Goal: Task Accomplishment & Management: Manage account settings

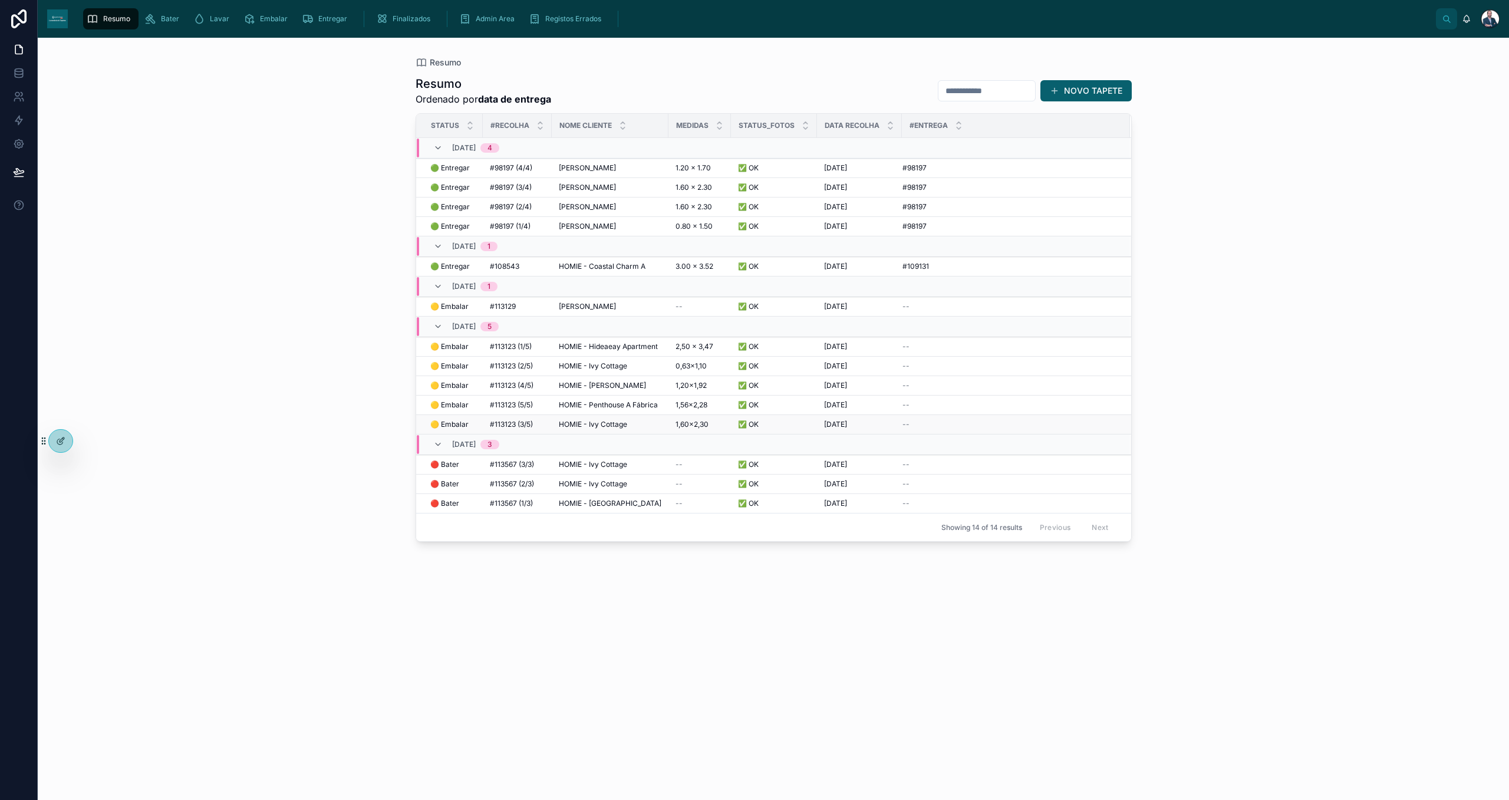
click at [588, 427] on span "HOMIE - Ivy Cottage" at bounding box center [593, 424] width 68 height 9
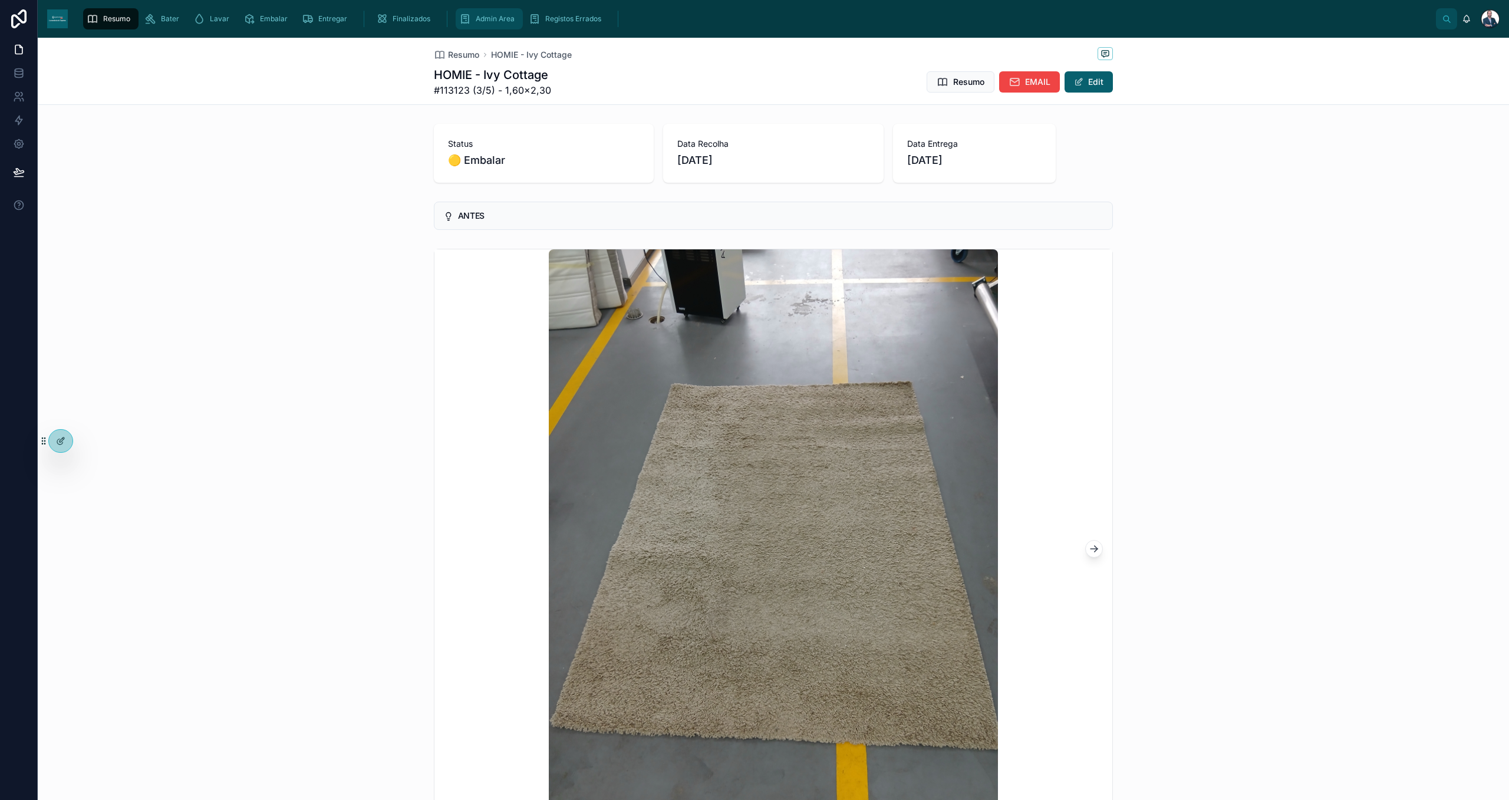
click at [489, 12] on div "Admin Area" at bounding box center [489, 18] width 60 height 19
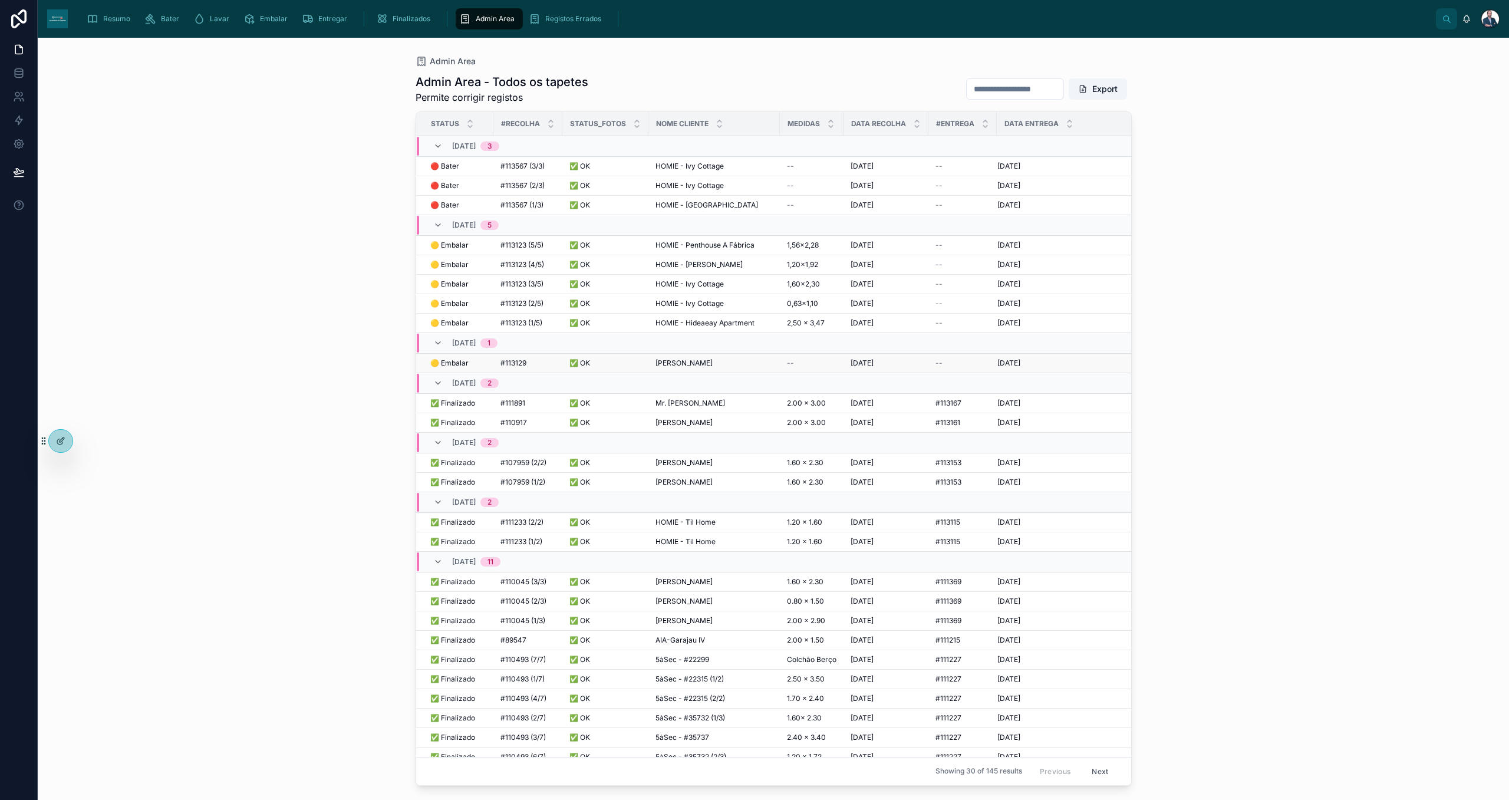
click at [670, 364] on span "[PERSON_NAME]" at bounding box center [683, 362] width 57 height 9
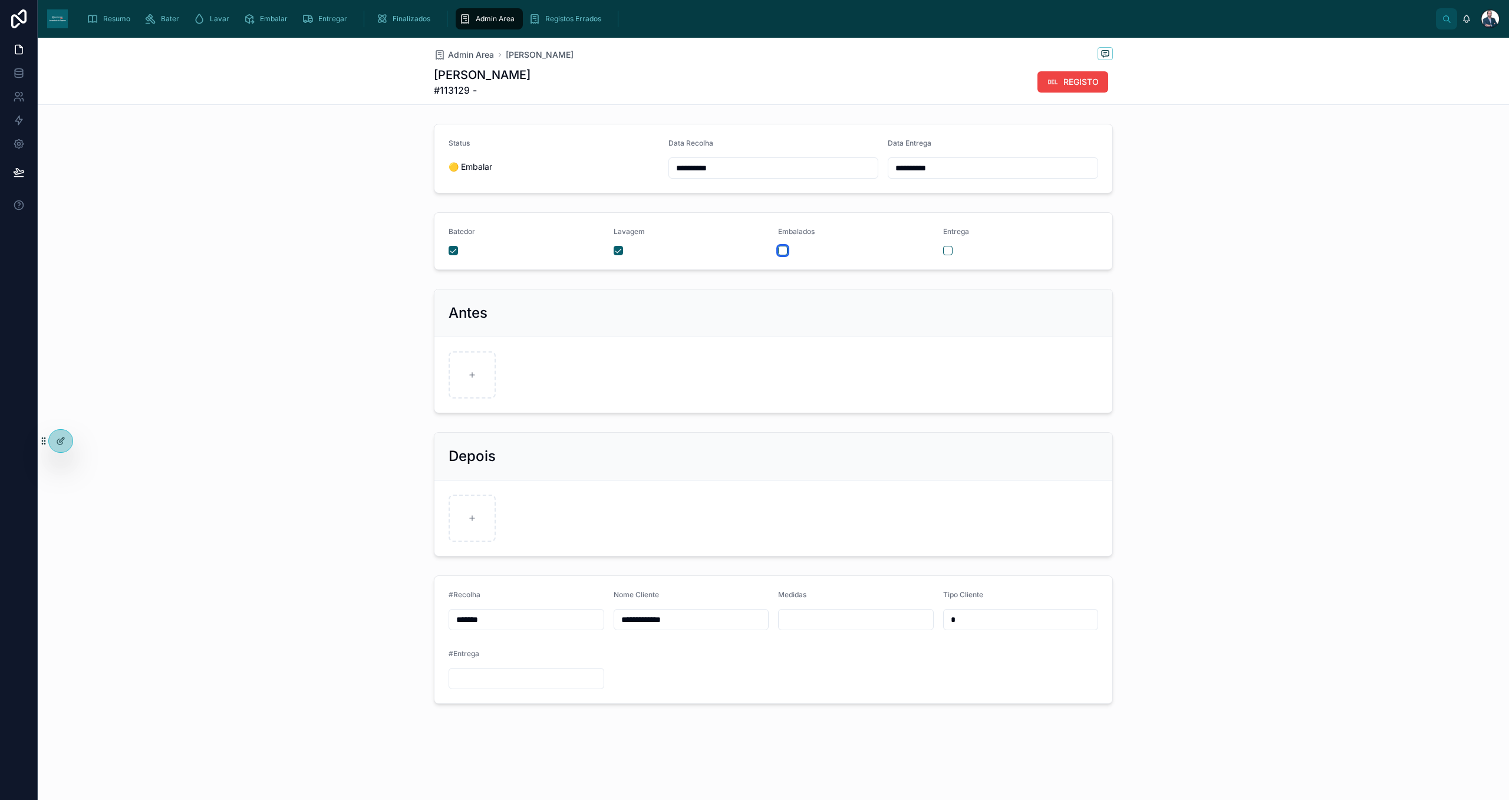
click at [783, 248] on button "button" at bounding box center [782, 250] width 9 height 9
click at [470, 17] on div "Admin Area" at bounding box center [489, 18] width 60 height 19
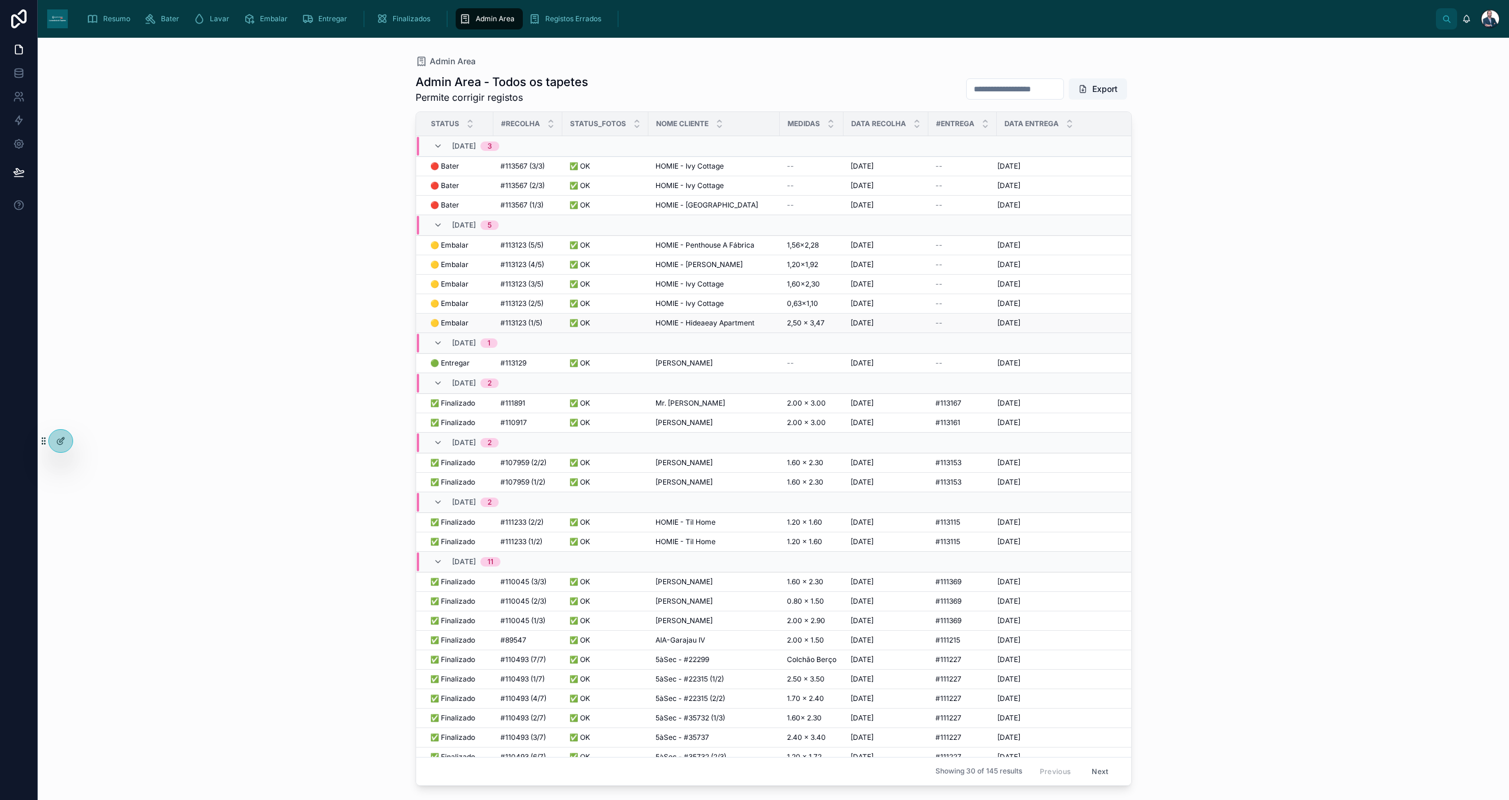
click at [679, 325] on span "HOMIE - Hideaeay Apartment" at bounding box center [704, 322] width 99 height 9
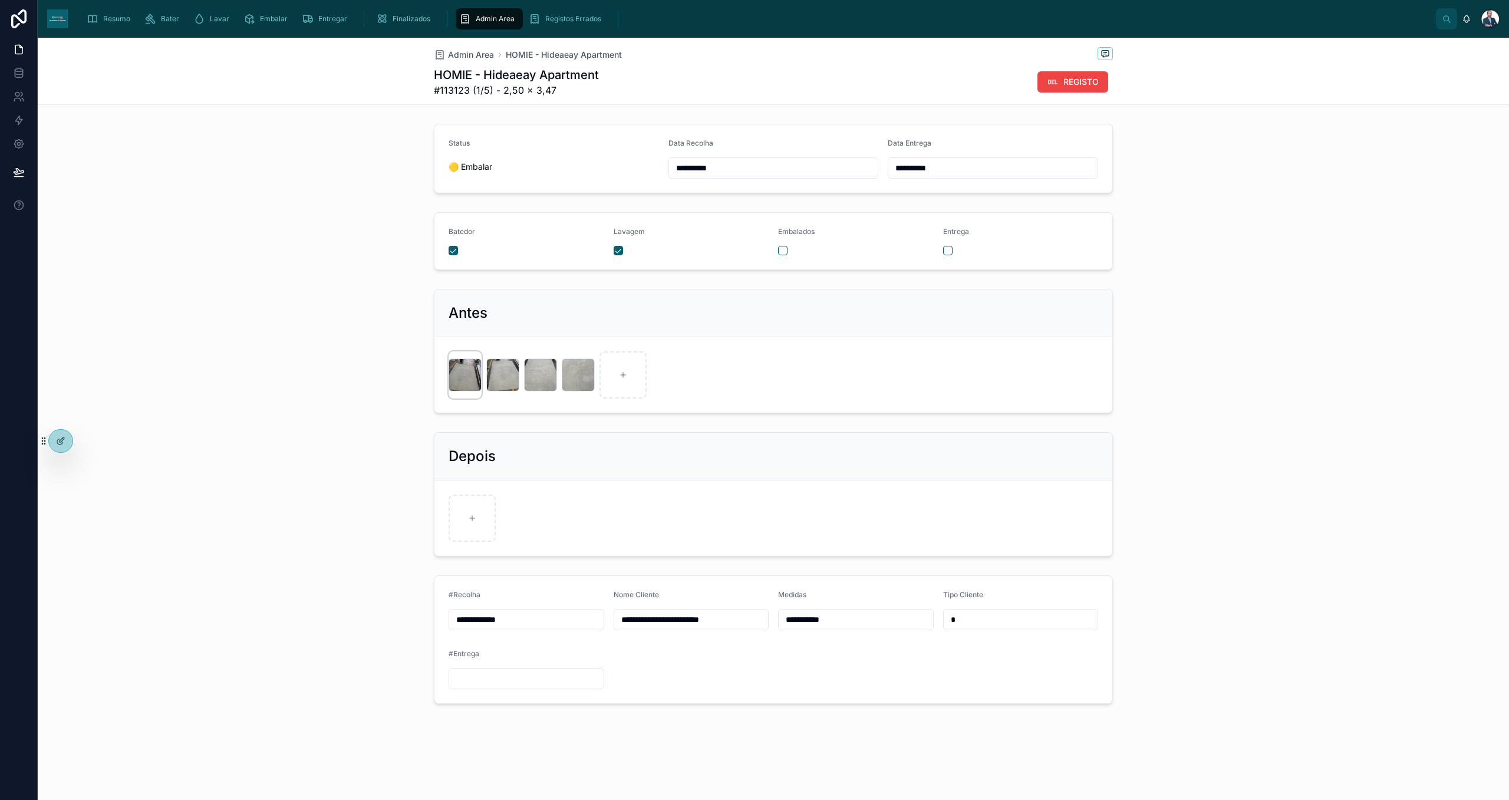
click at [472, 378] on div at bounding box center [464, 374] width 33 height 33
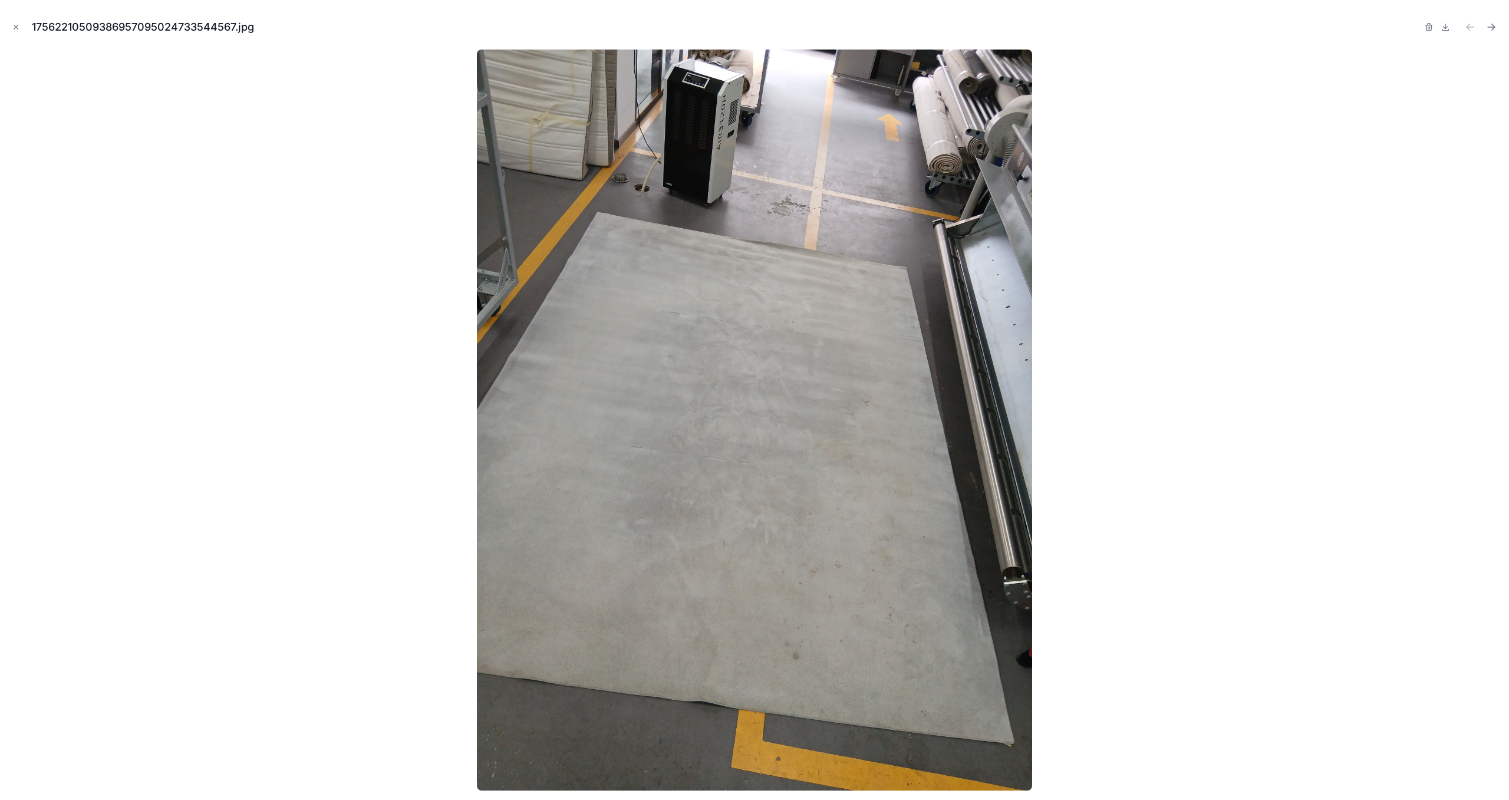
click at [1142, 333] on div at bounding box center [754, 420] width 1490 height 741
click at [11, 22] on button "Close modal" at bounding box center [15, 27] width 13 height 13
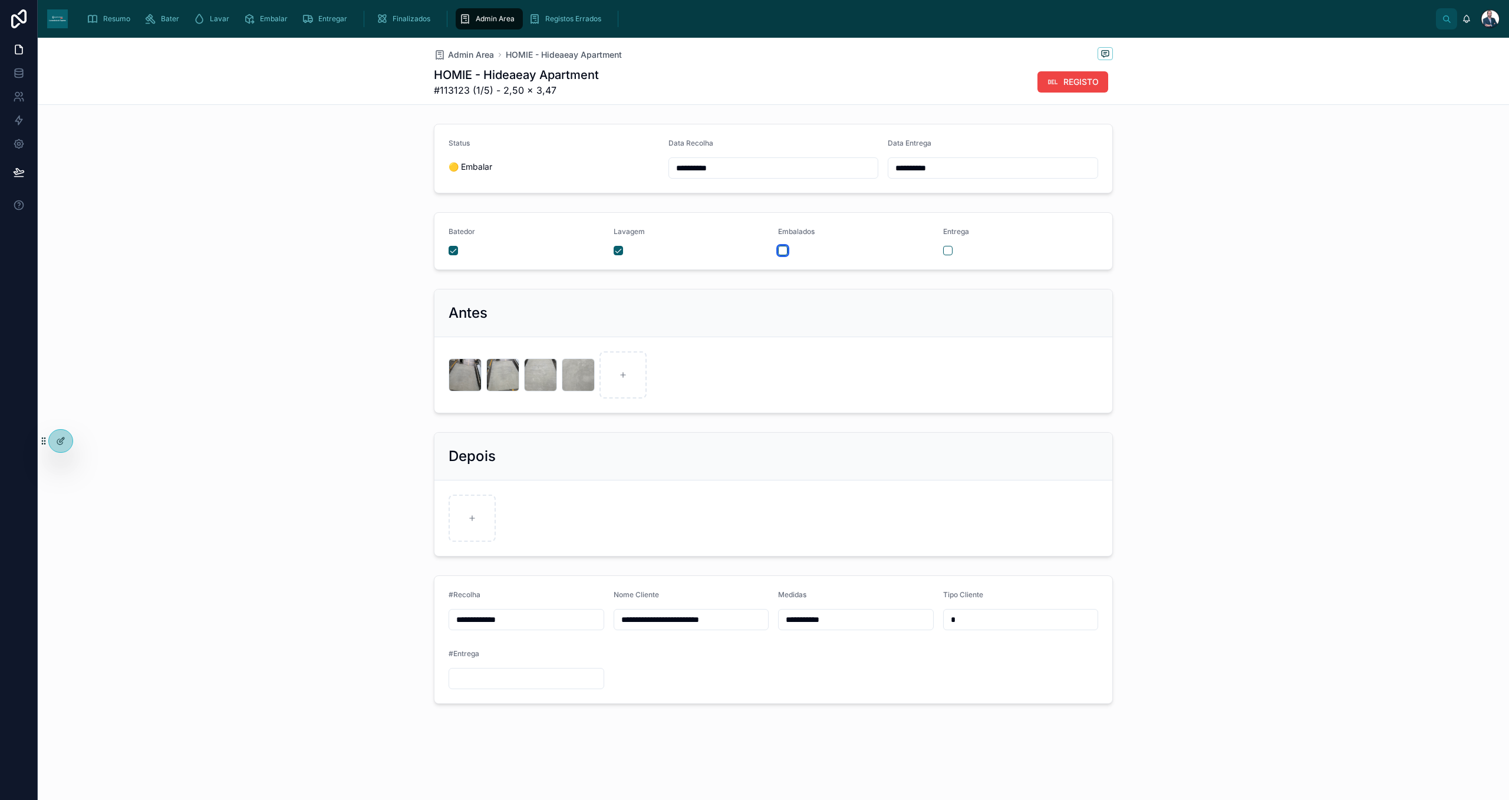
click at [780, 250] on button "button" at bounding box center [782, 250] width 9 height 9
click at [477, 21] on span "Admin Area" at bounding box center [495, 18] width 39 height 9
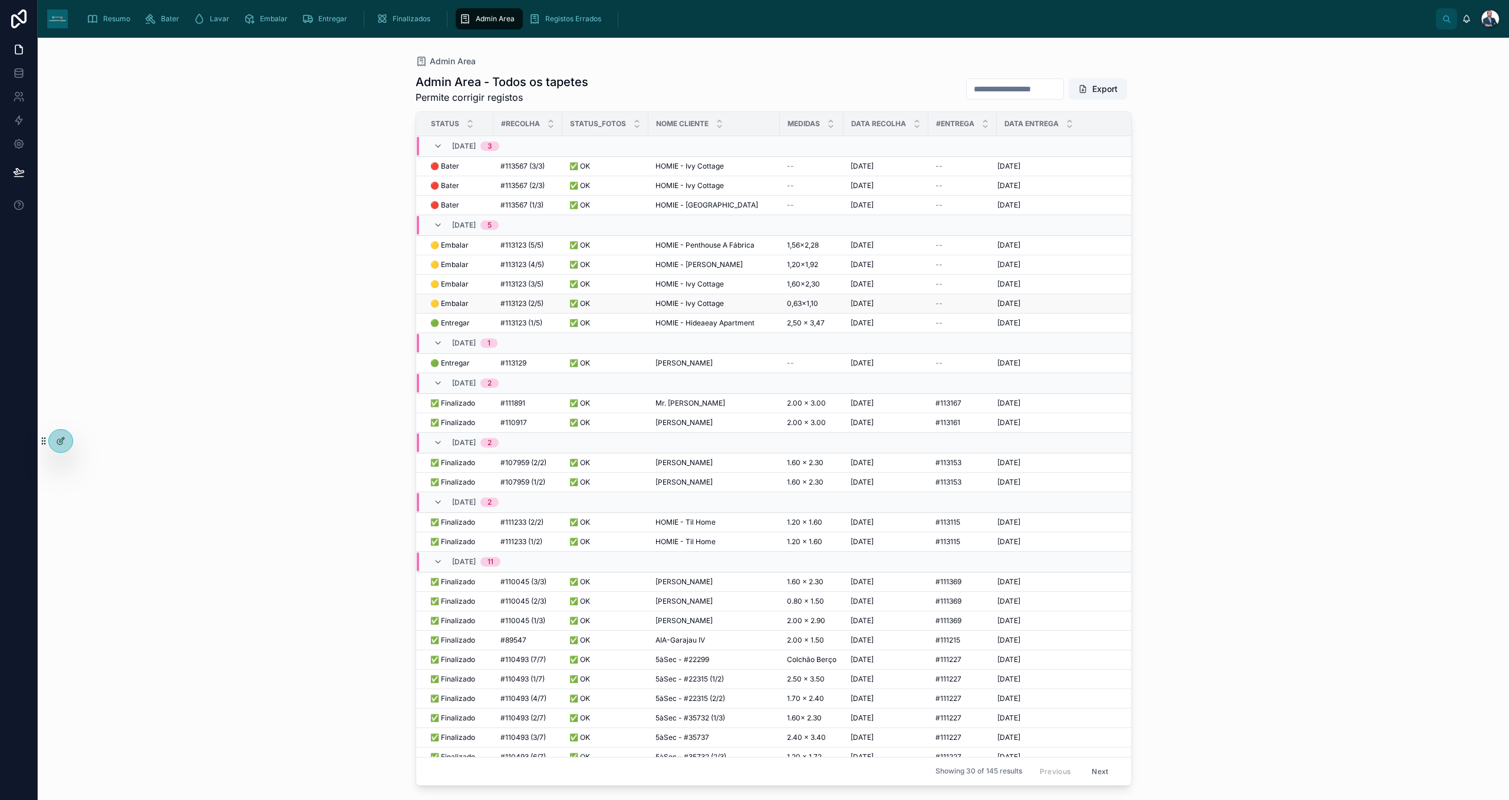
click at [453, 302] on span "🟡 Embalar" at bounding box center [449, 303] width 38 height 9
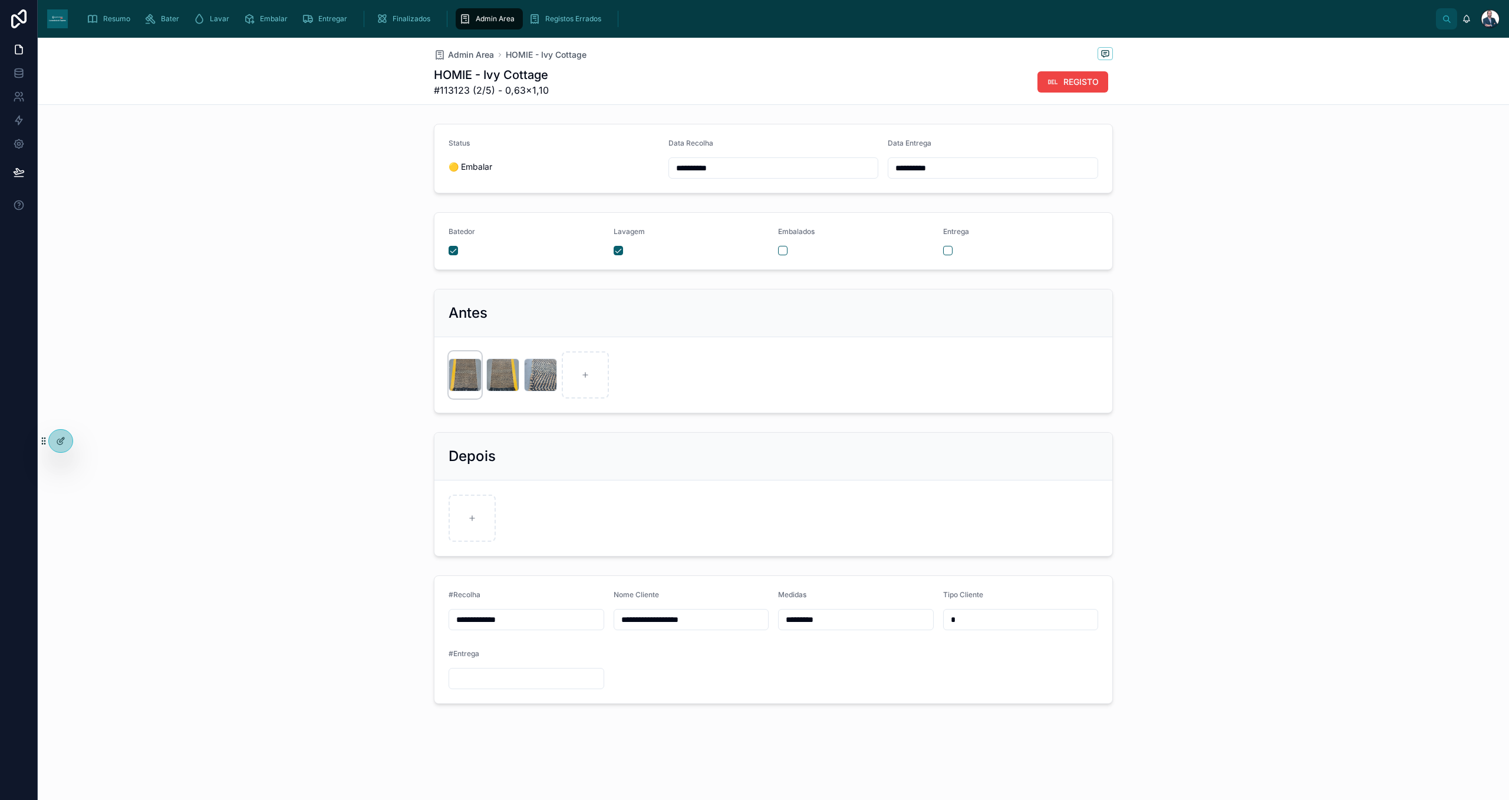
click at [460, 383] on div at bounding box center [464, 374] width 33 height 33
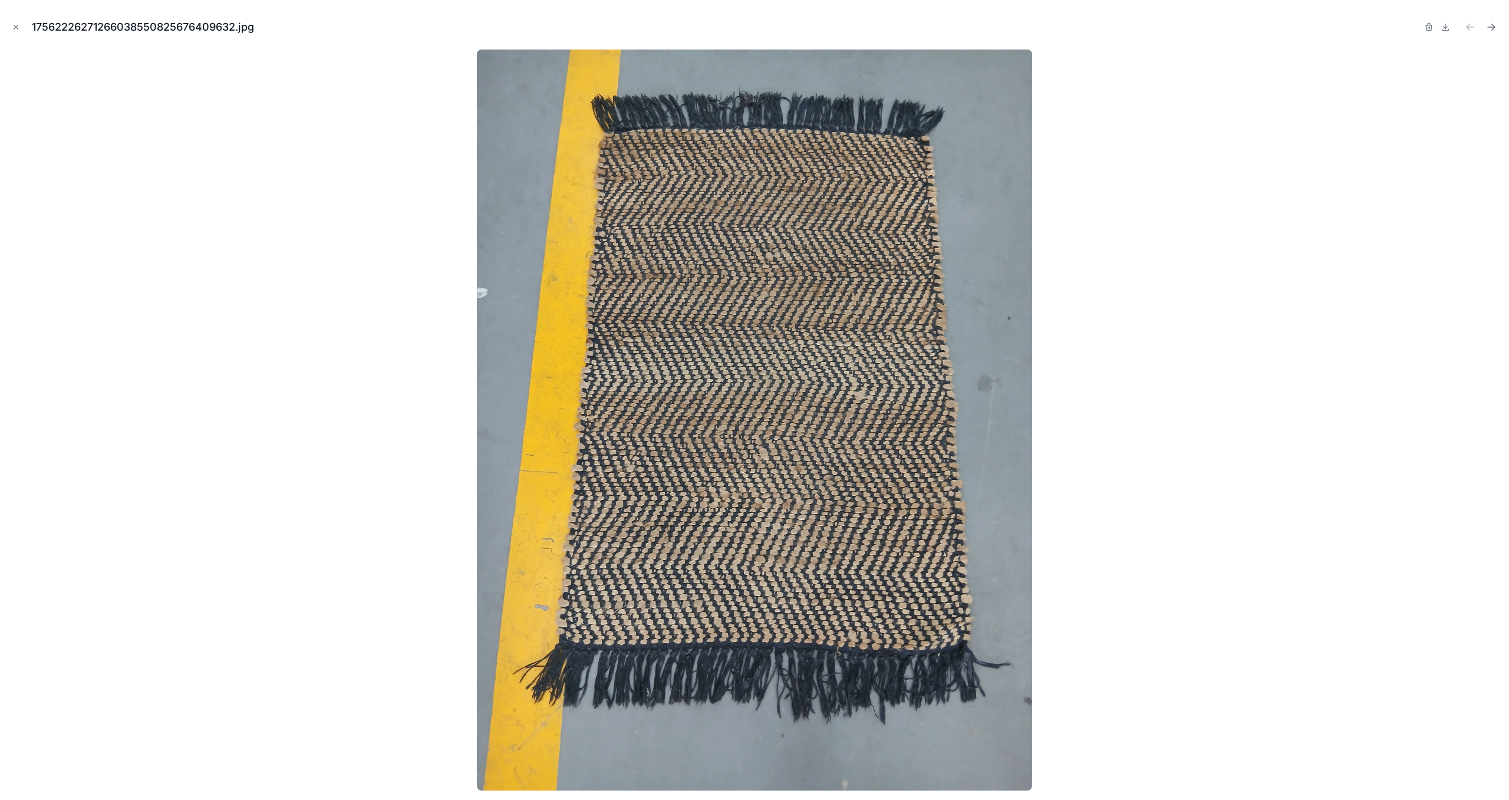
click at [1258, 345] on div at bounding box center [754, 420] width 1490 height 741
click at [15, 28] on icon "Close modal" at bounding box center [16, 27] width 4 height 4
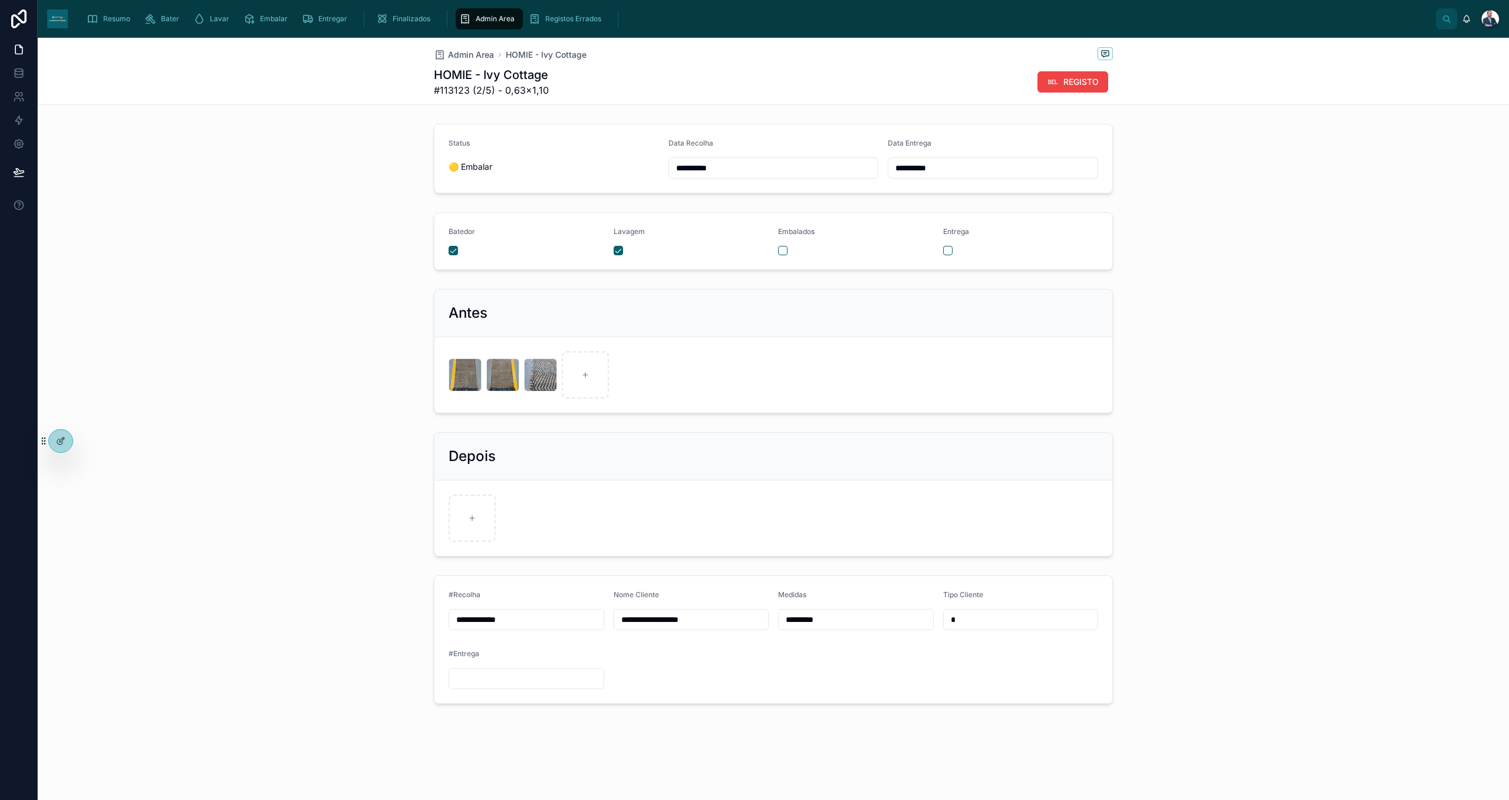
click at [779, 246] on div "Embalados" at bounding box center [856, 241] width 156 height 28
click at [785, 253] on button "button" at bounding box center [782, 250] width 9 height 9
click at [479, 18] on span "Admin Area" at bounding box center [495, 18] width 39 height 9
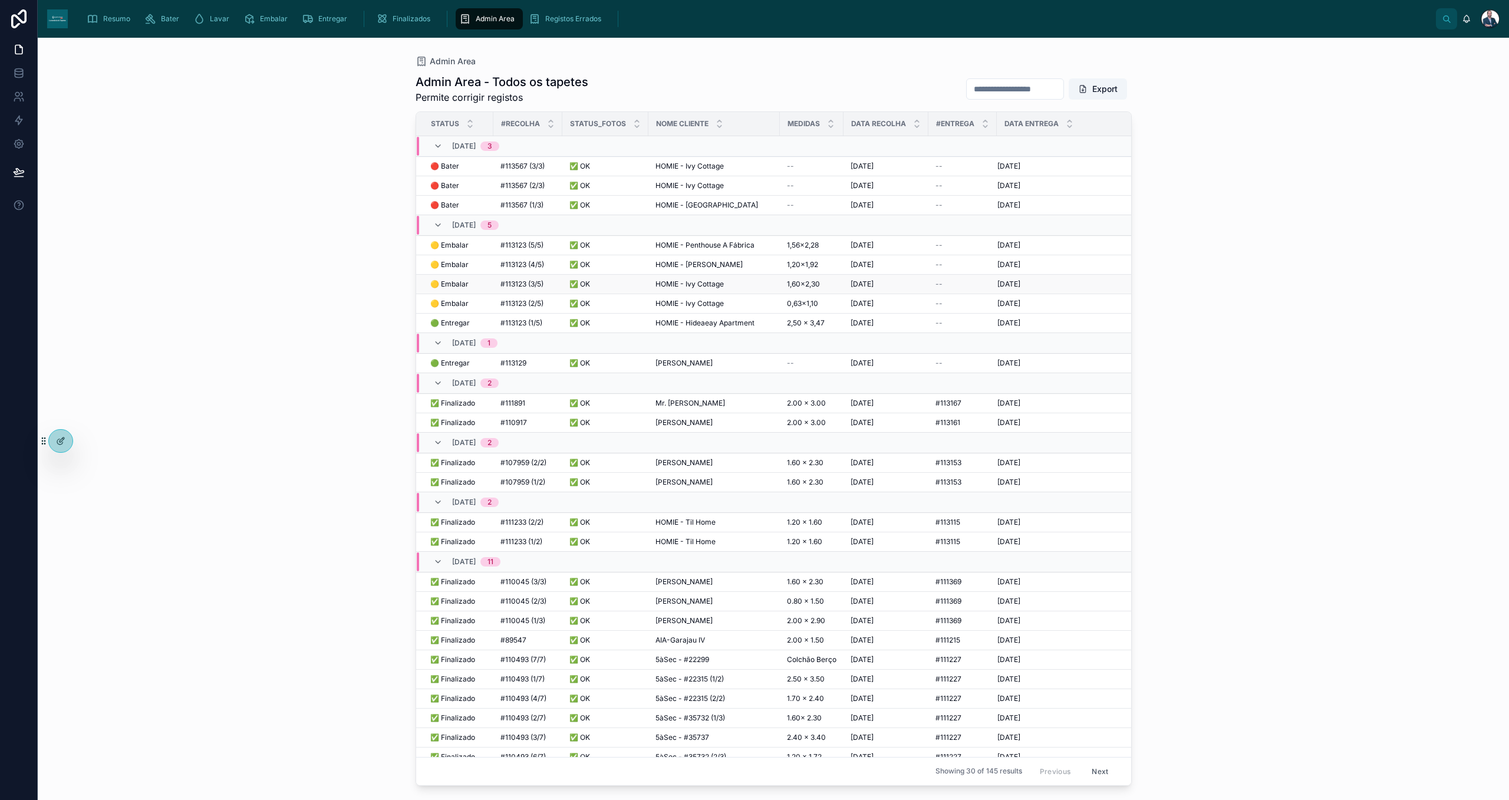
click at [453, 281] on span "🟡 Embalar" at bounding box center [449, 283] width 38 height 9
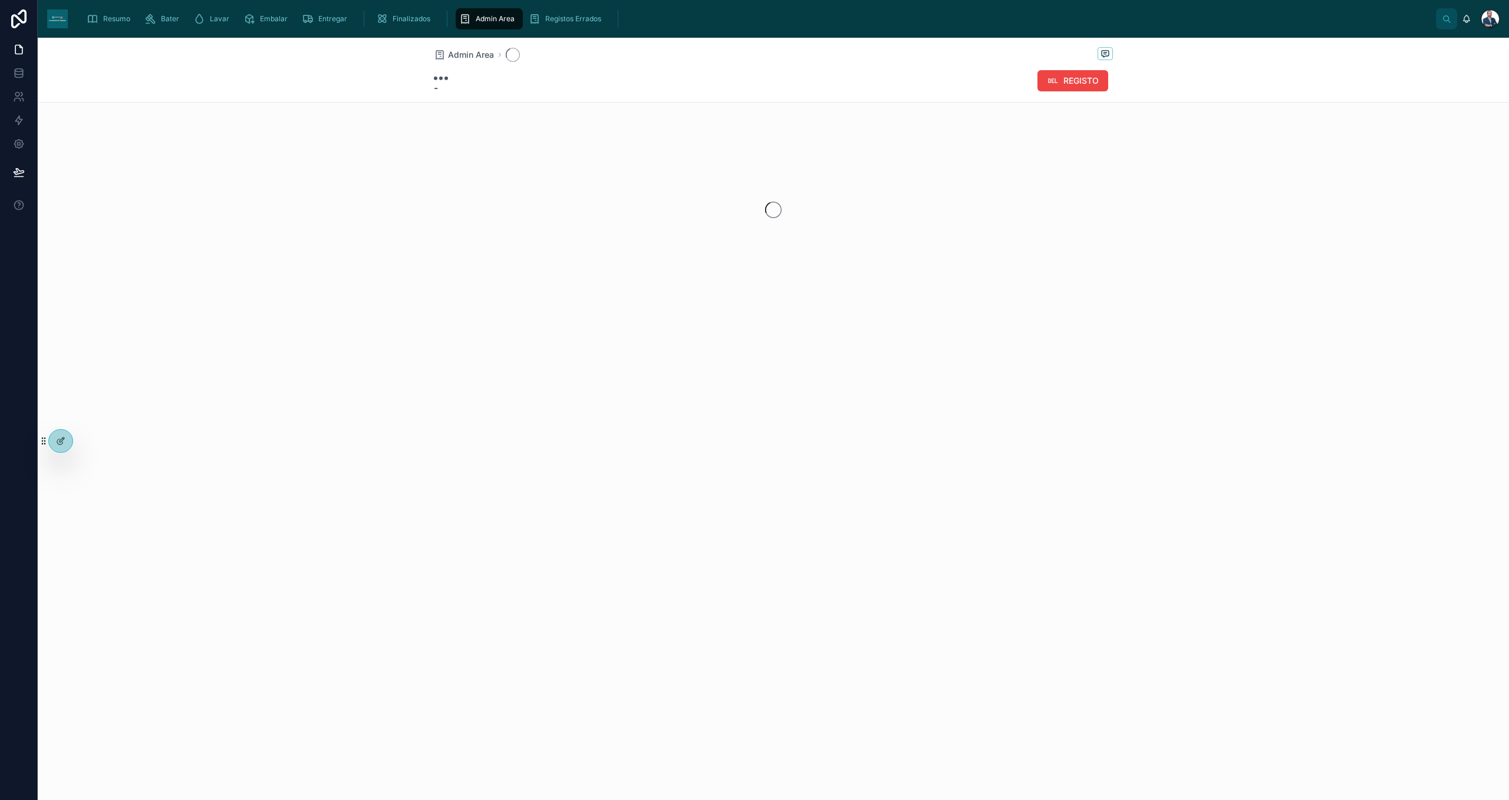
click at [483, 19] on span "Admin Area" at bounding box center [495, 18] width 39 height 9
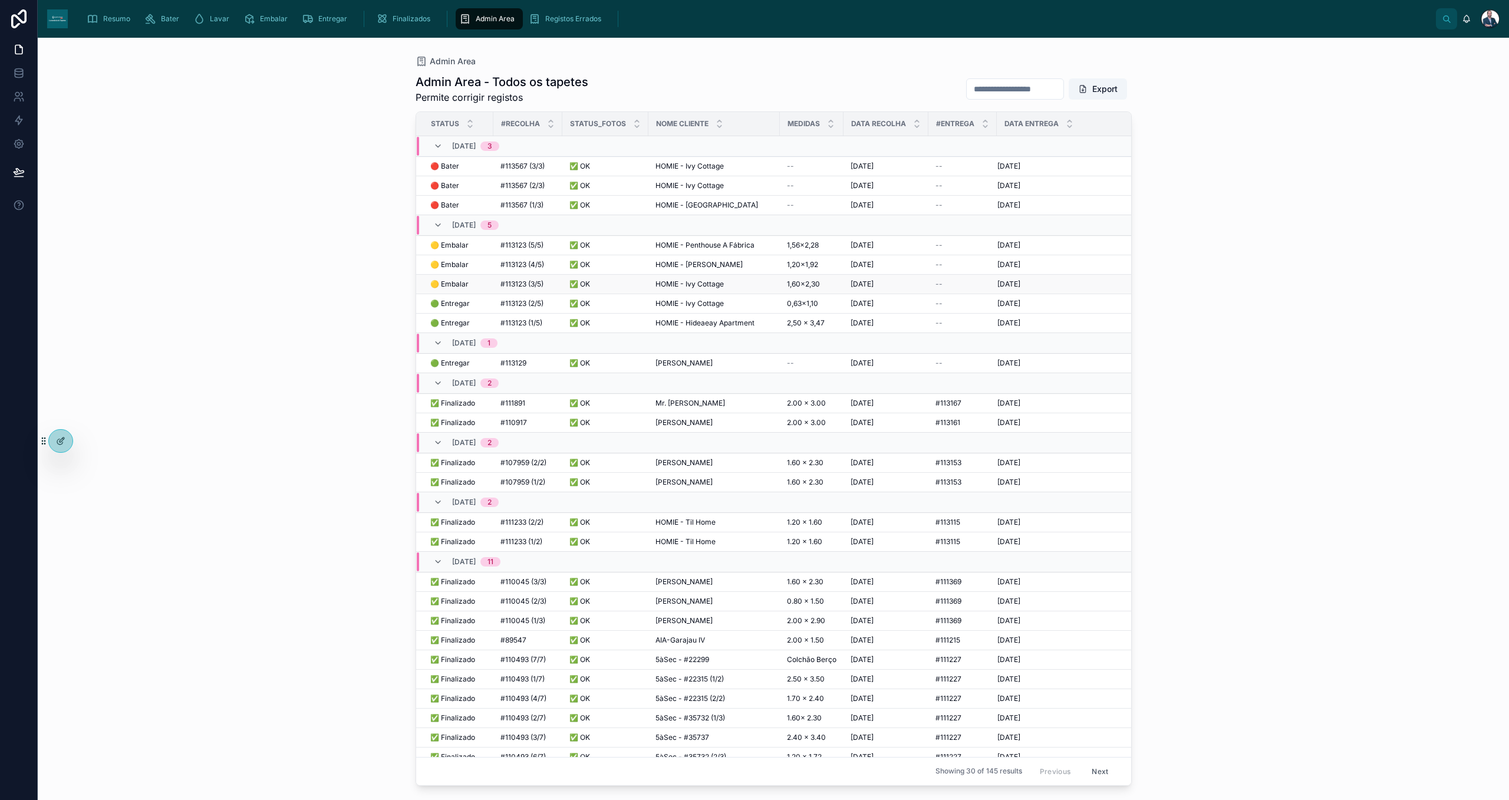
click at [460, 279] on td "🟡 Embalar 🟡 Embalar" at bounding box center [454, 283] width 77 height 19
click at [460, 284] on span "🟡 Embalar" at bounding box center [449, 283] width 38 height 9
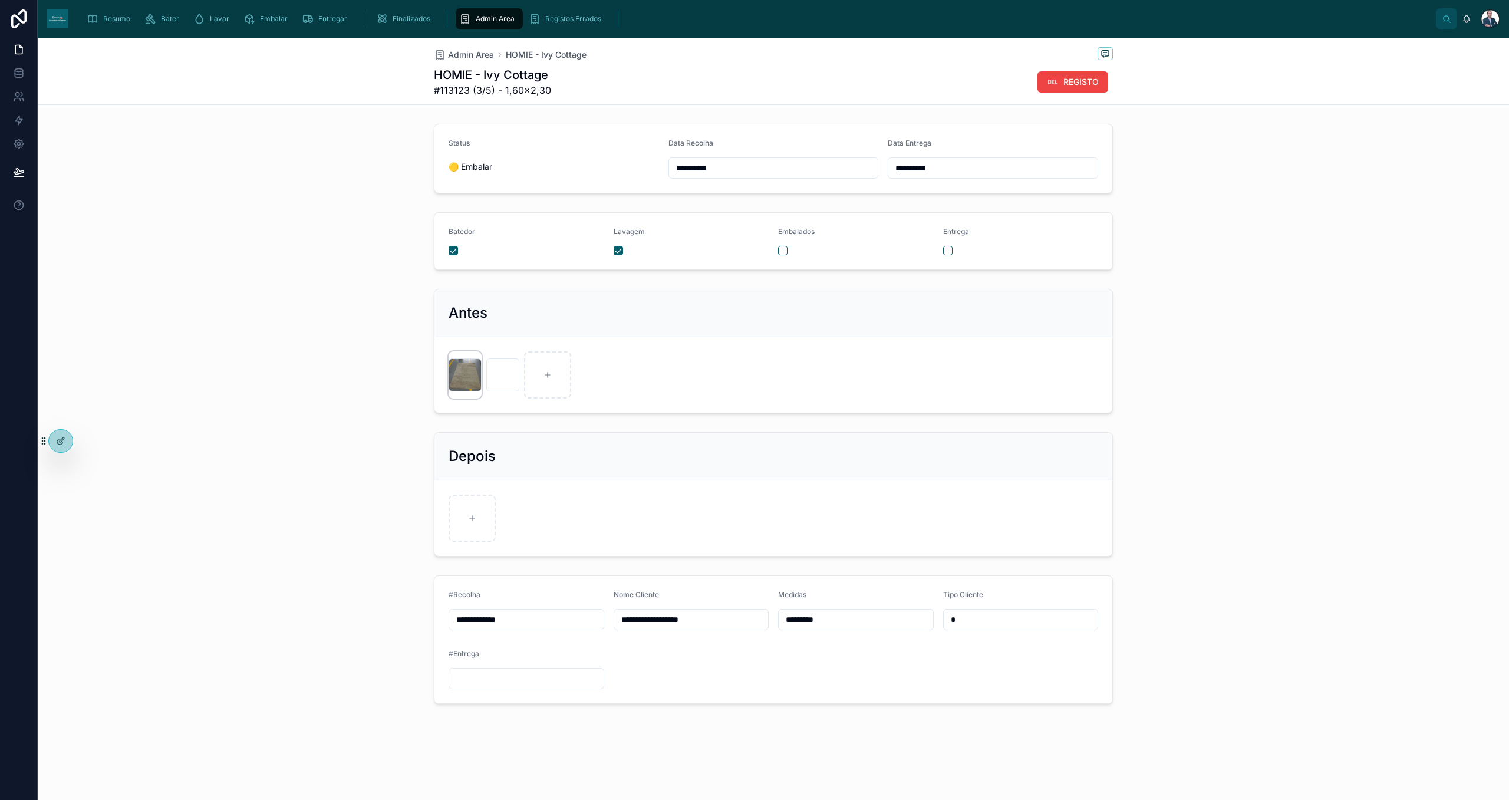
click at [471, 383] on div at bounding box center [464, 374] width 33 height 33
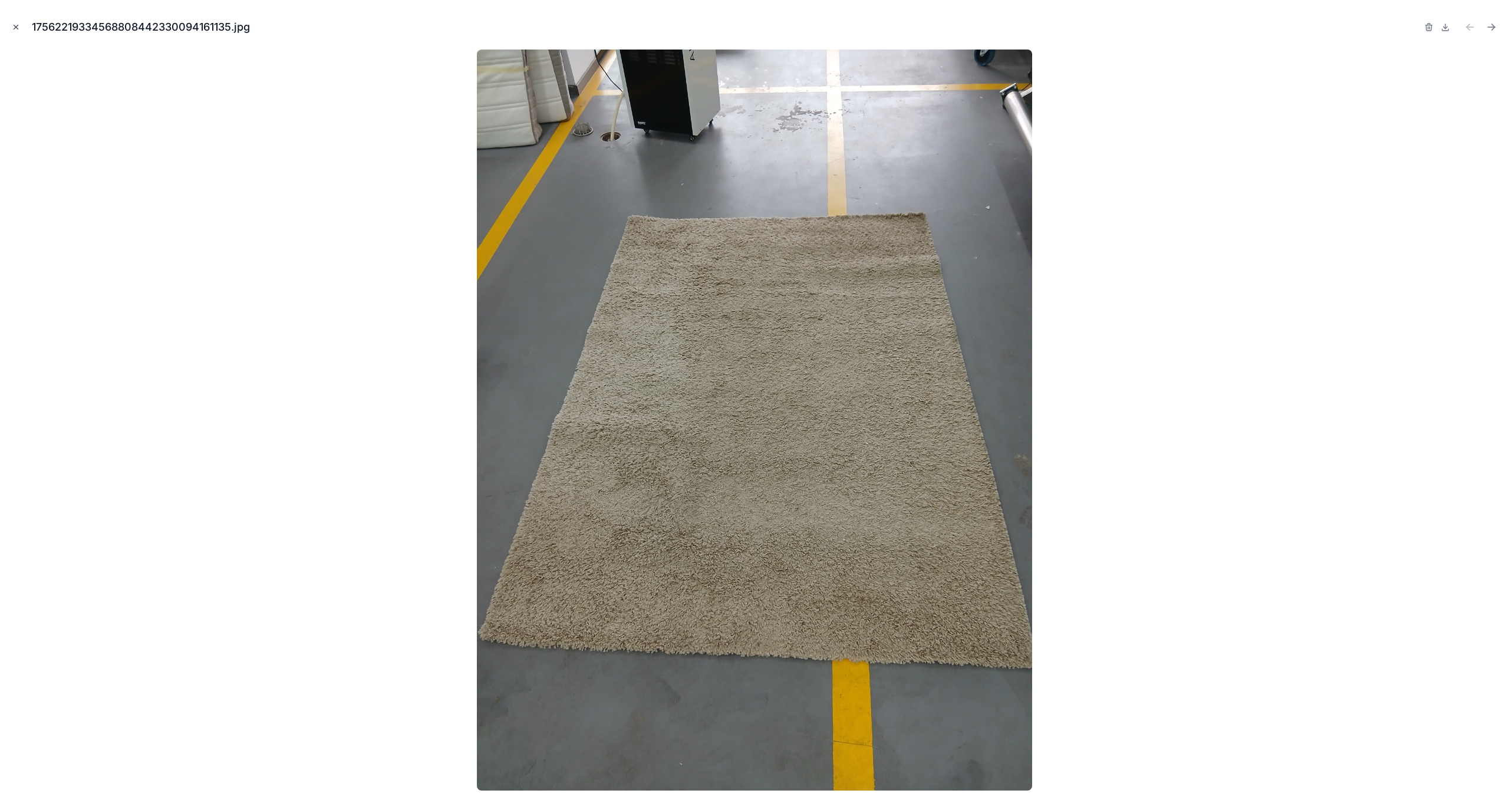
click at [13, 31] on button "Close modal" at bounding box center [15, 27] width 13 height 13
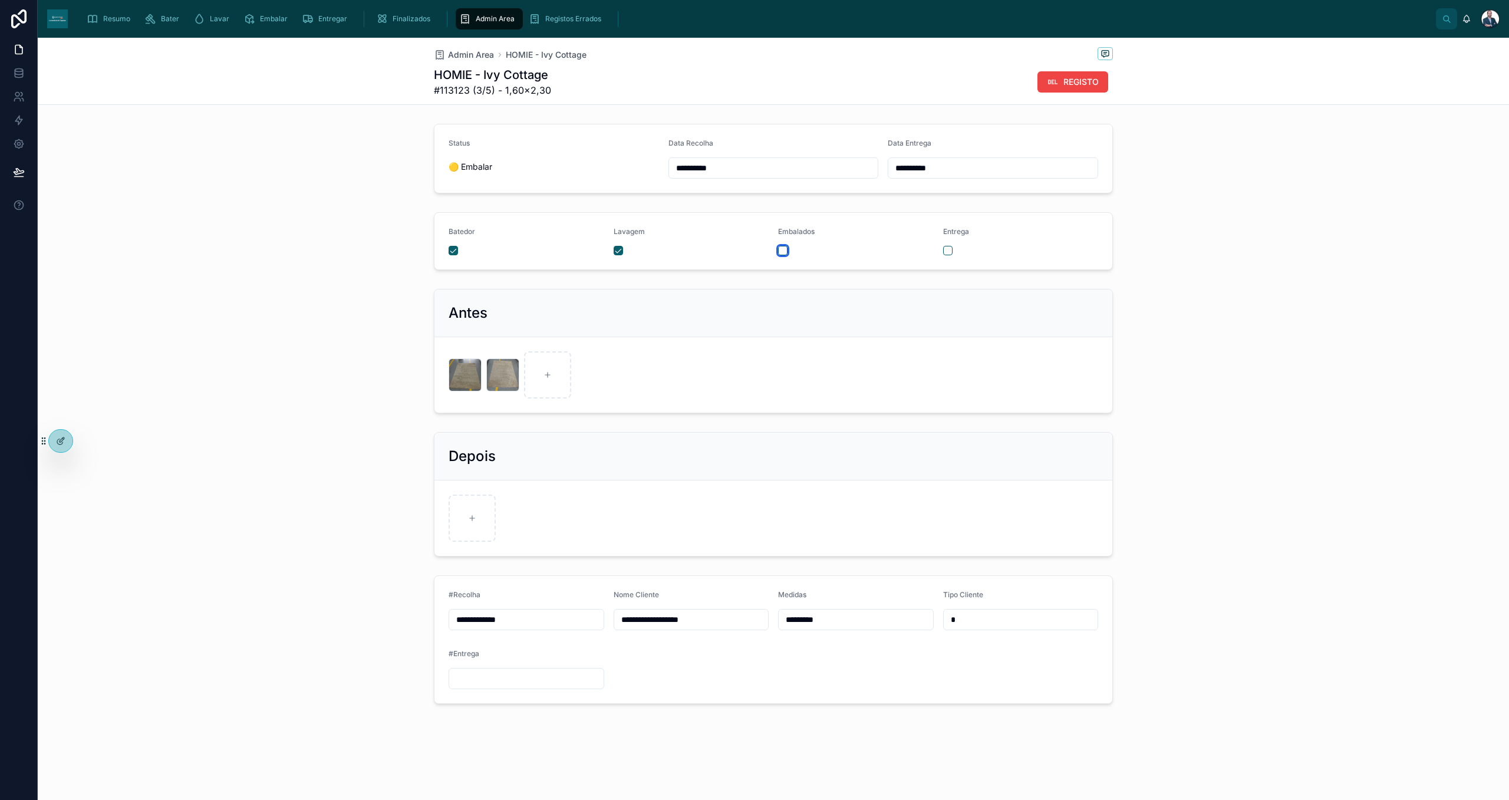
click at [783, 250] on button "button" at bounding box center [782, 250] width 9 height 9
click at [470, 53] on span "Admin Area" at bounding box center [471, 55] width 46 height 12
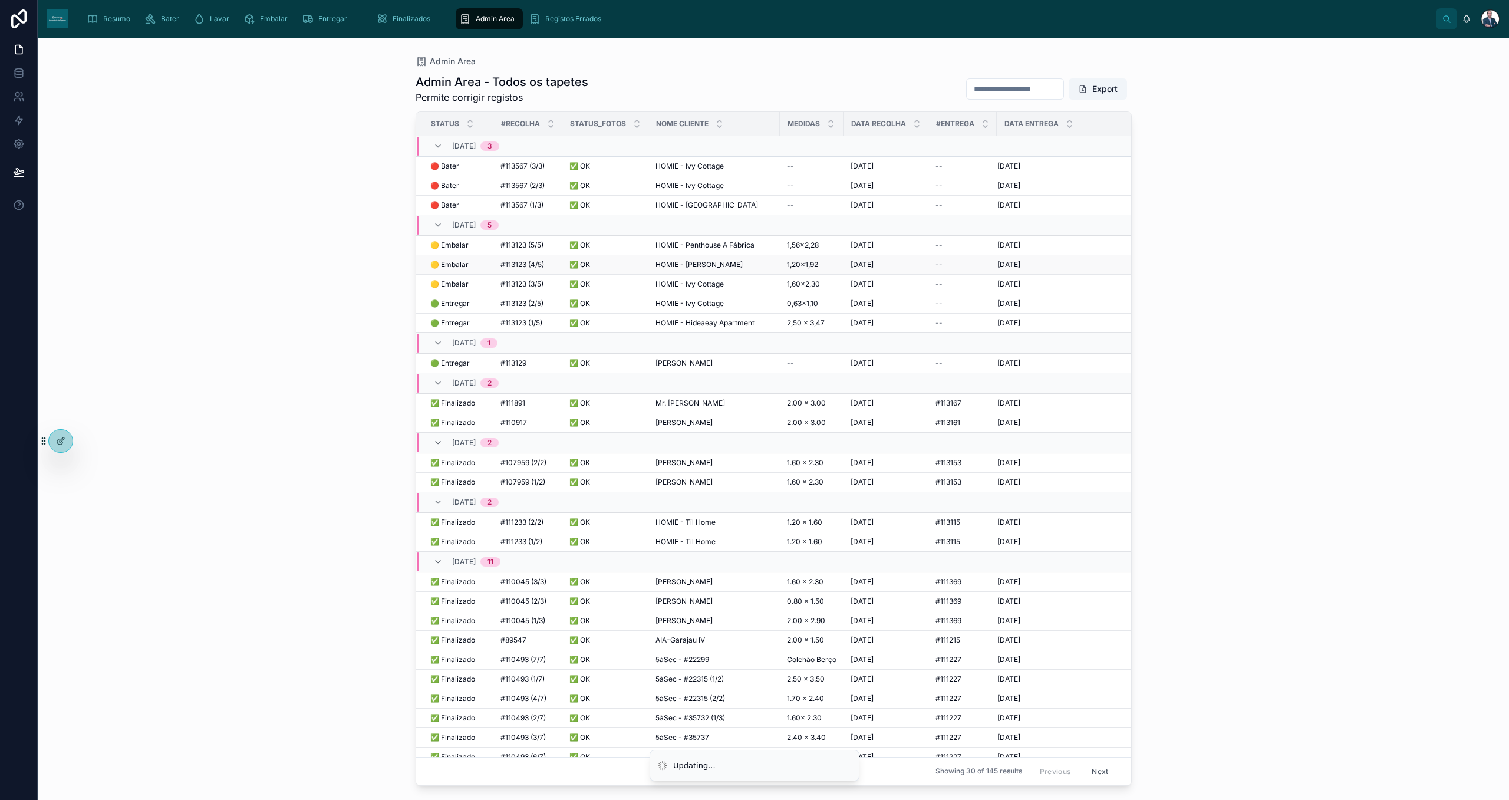
click at [464, 264] on span "🟡 Embalar" at bounding box center [449, 264] width 38 height 9
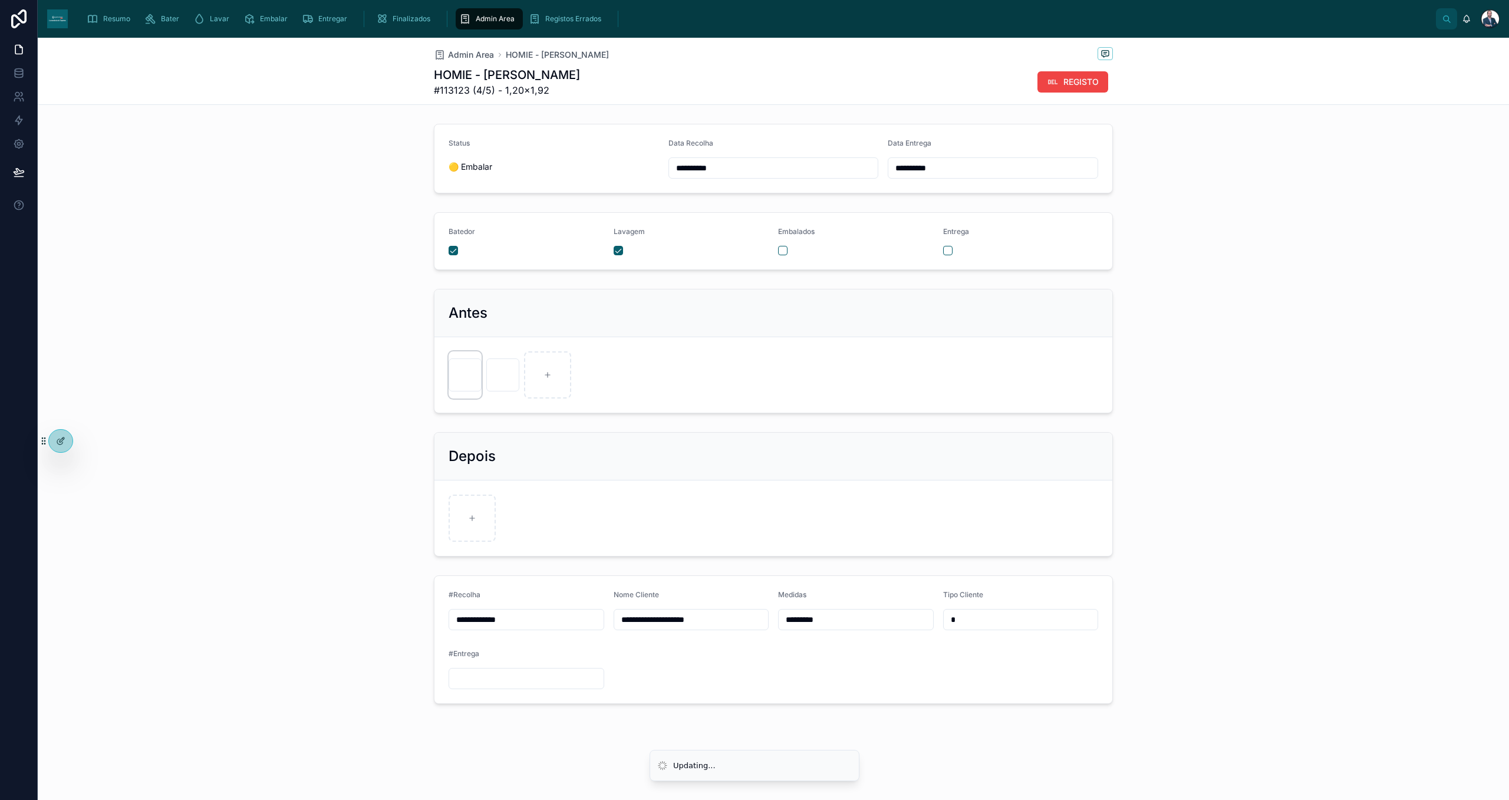
click at [467, 378] on div at bounding box center [464, 374] width 33 height 33
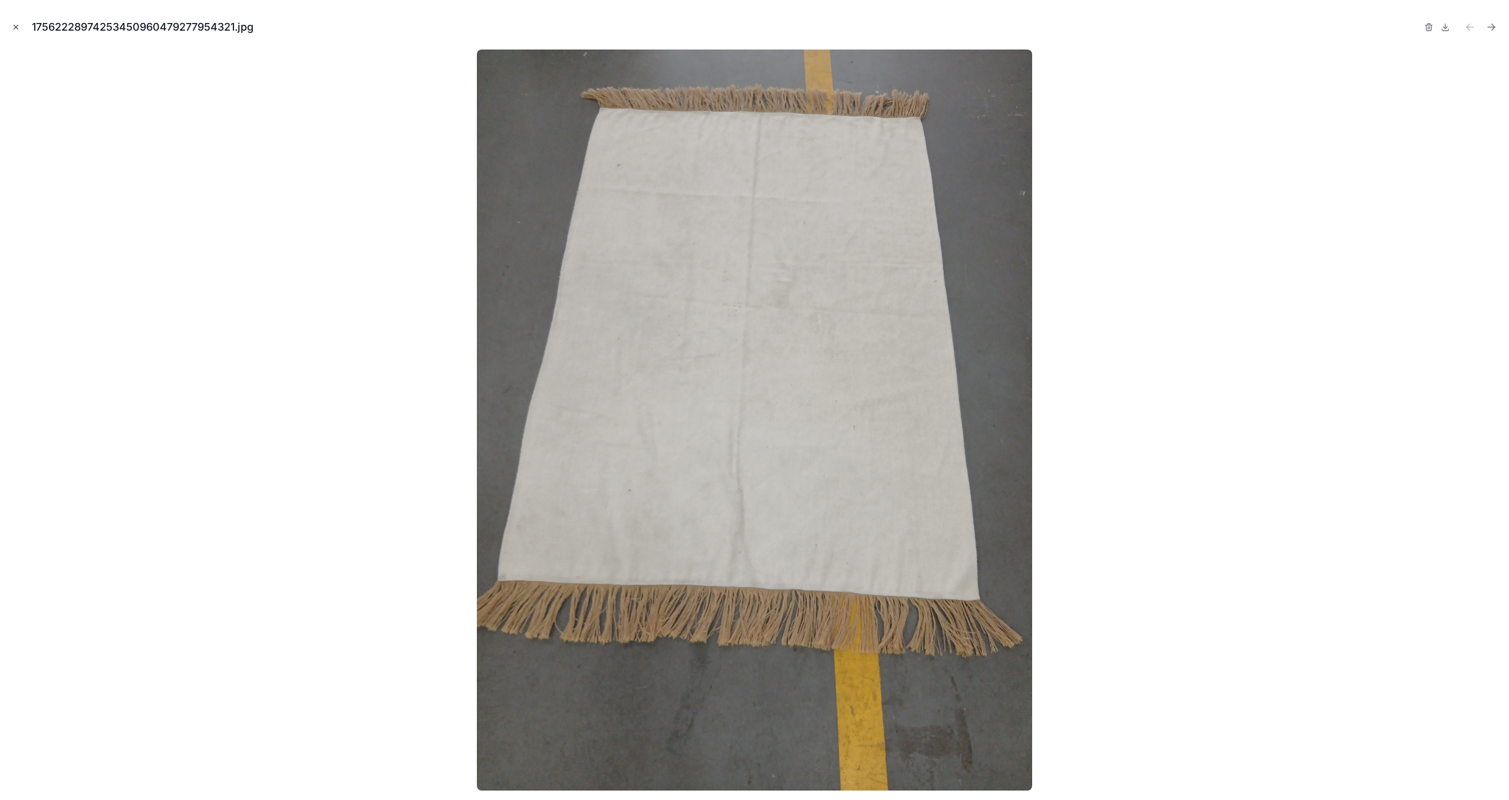
click at [15, 25] on icon "Close modal" at bounding box center [16, 27] width 8 height 8
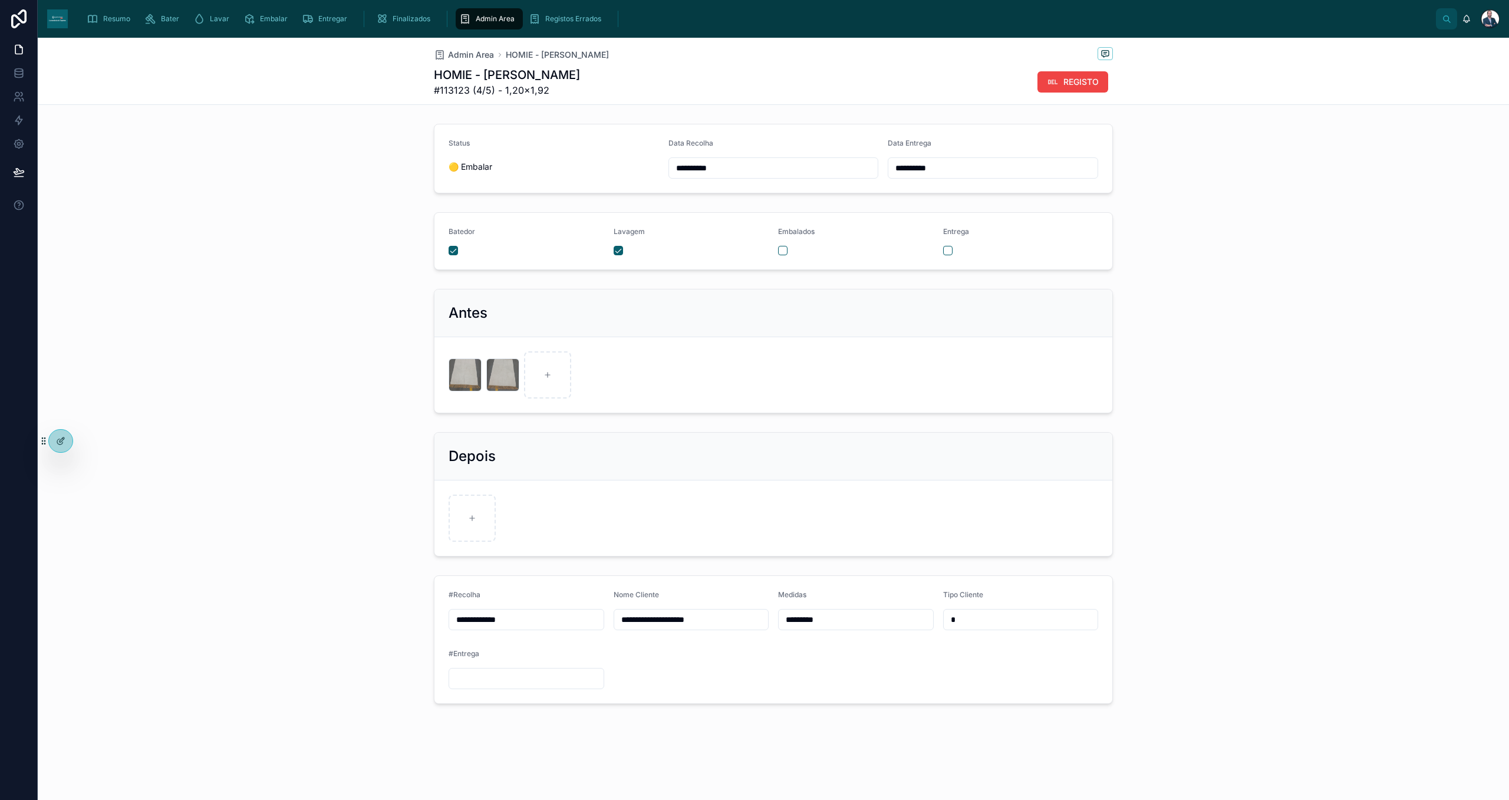
click at [476, 19] on span "Admin Area" at bounding box center [495, 18] width 39 height 9
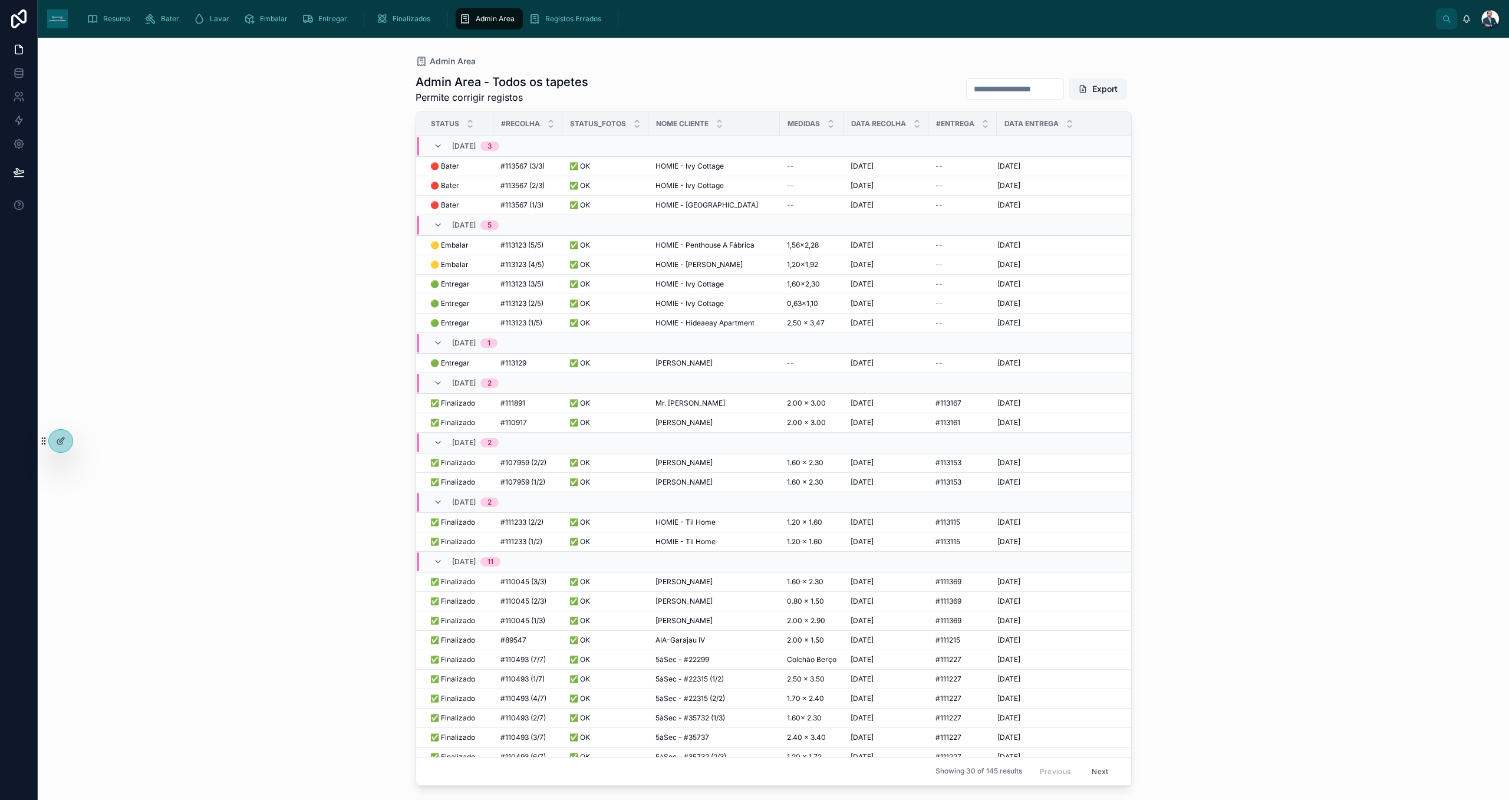
click at [463, 242] on span "🟡 Embalar" at bounding box center [449, 244] width 38 height 9
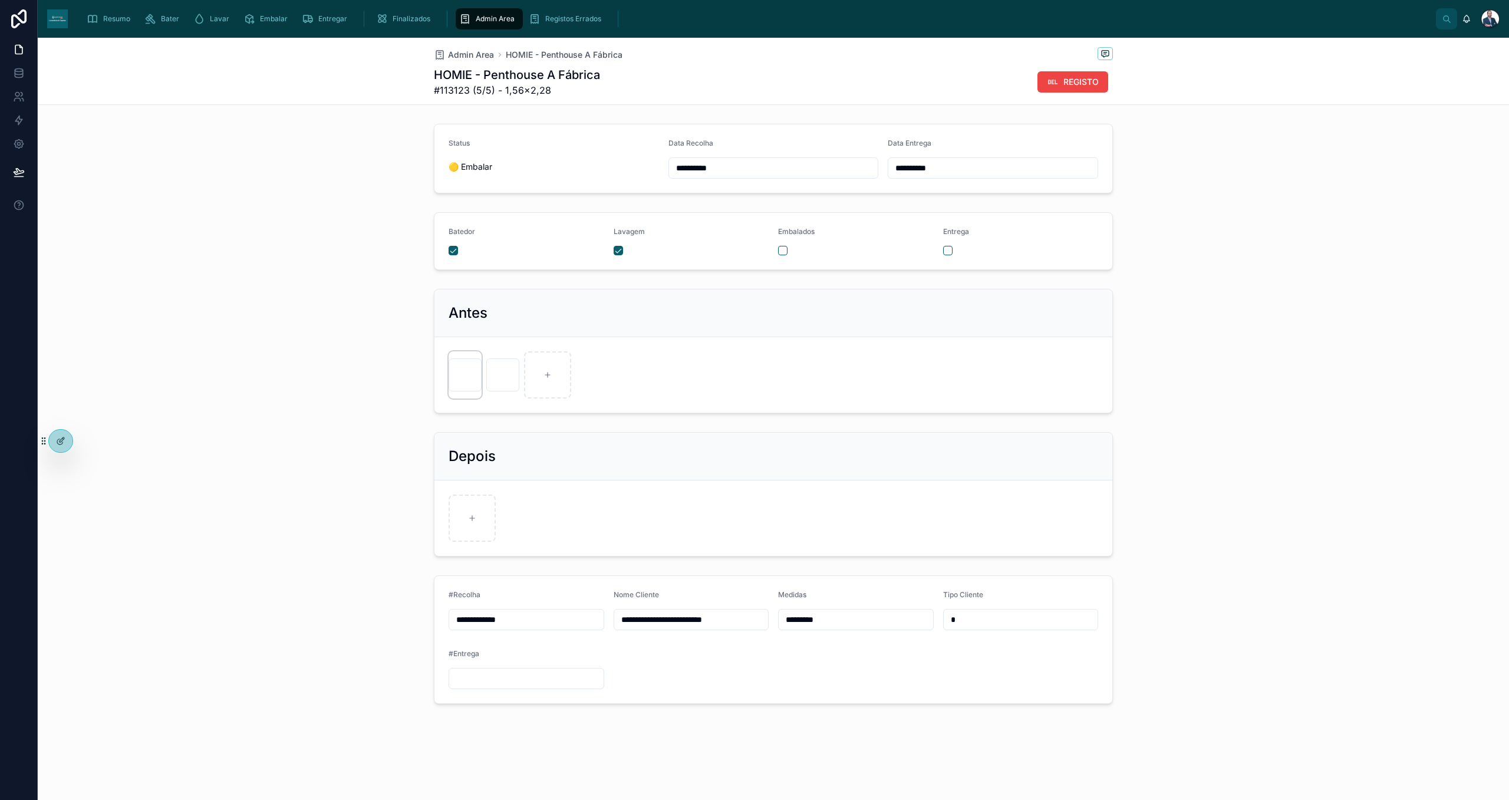
click at [471, 370] on div at bounding box center [464, 374] width 33 height 33
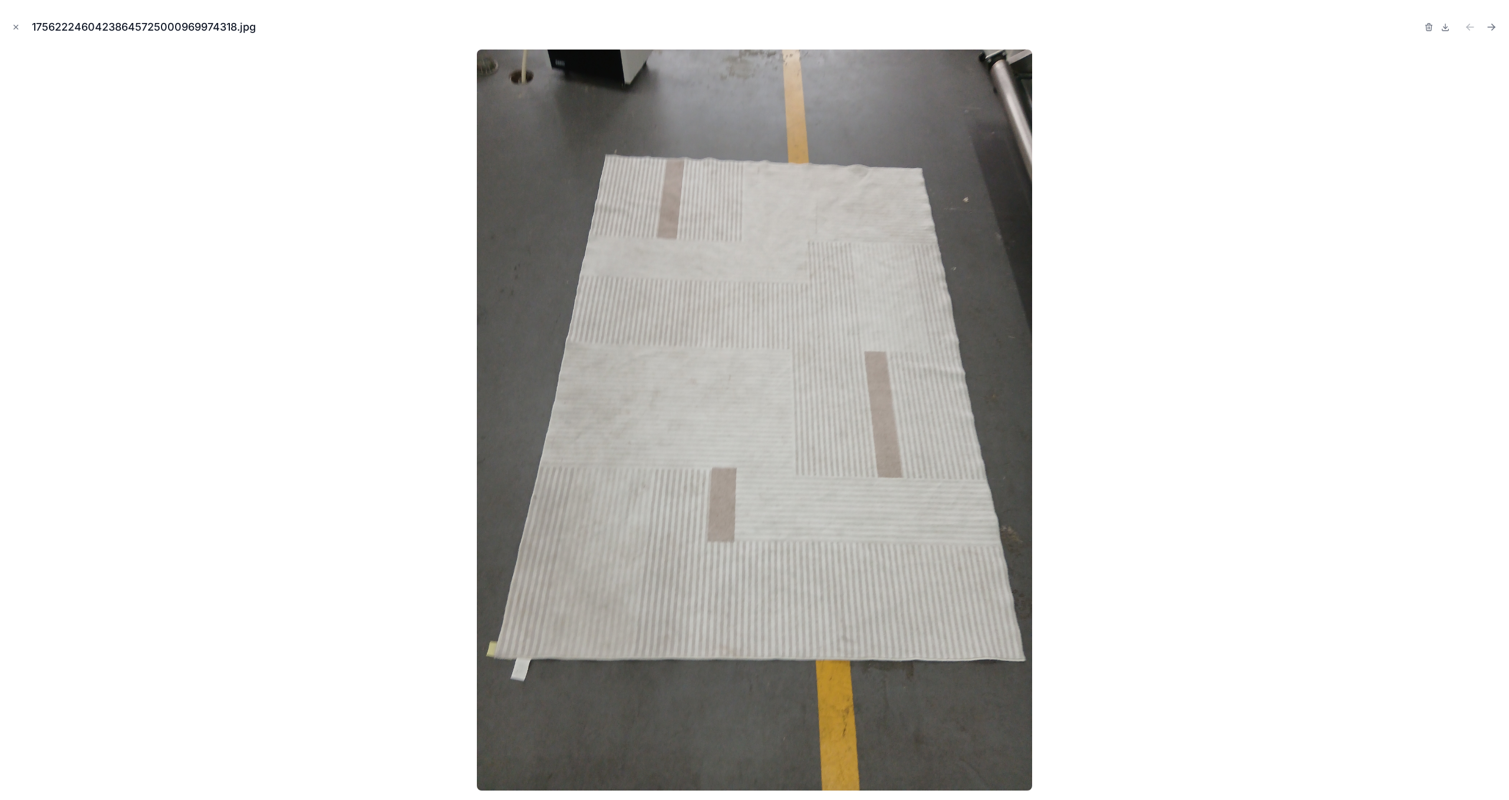
click at [268, 281] on div at bounding box center [754, 420] width 1490 height 741
click at [12, 33] on button "Close modal" at bounding box center [15, 27] width 13 height 13
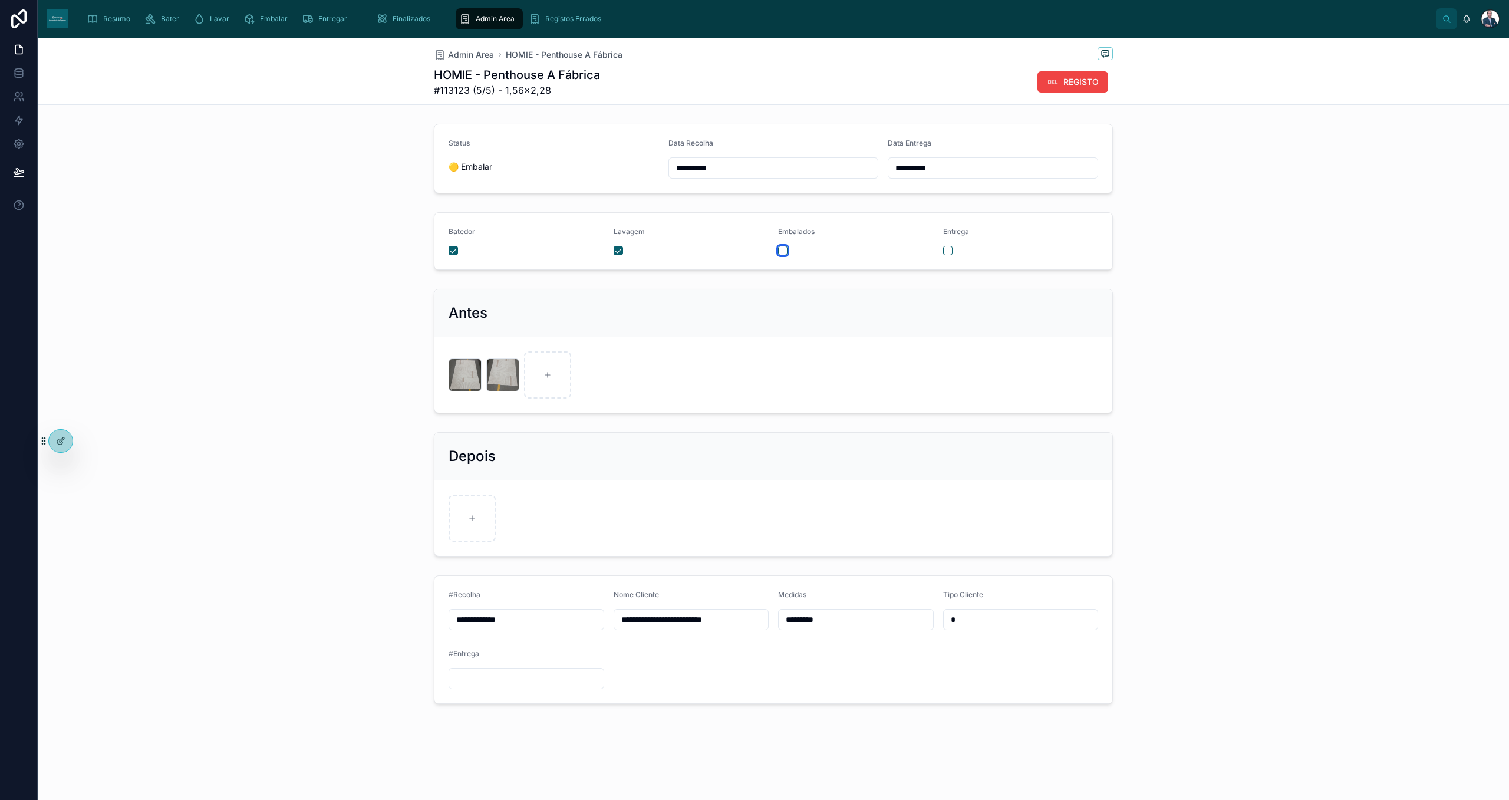
click at [783, 250] on button "button" at bounding box center [782, 250] width 9 height 9
click at [481, 52] on span "Admin Area" at bounding box center [471, 55] width 46 height 12
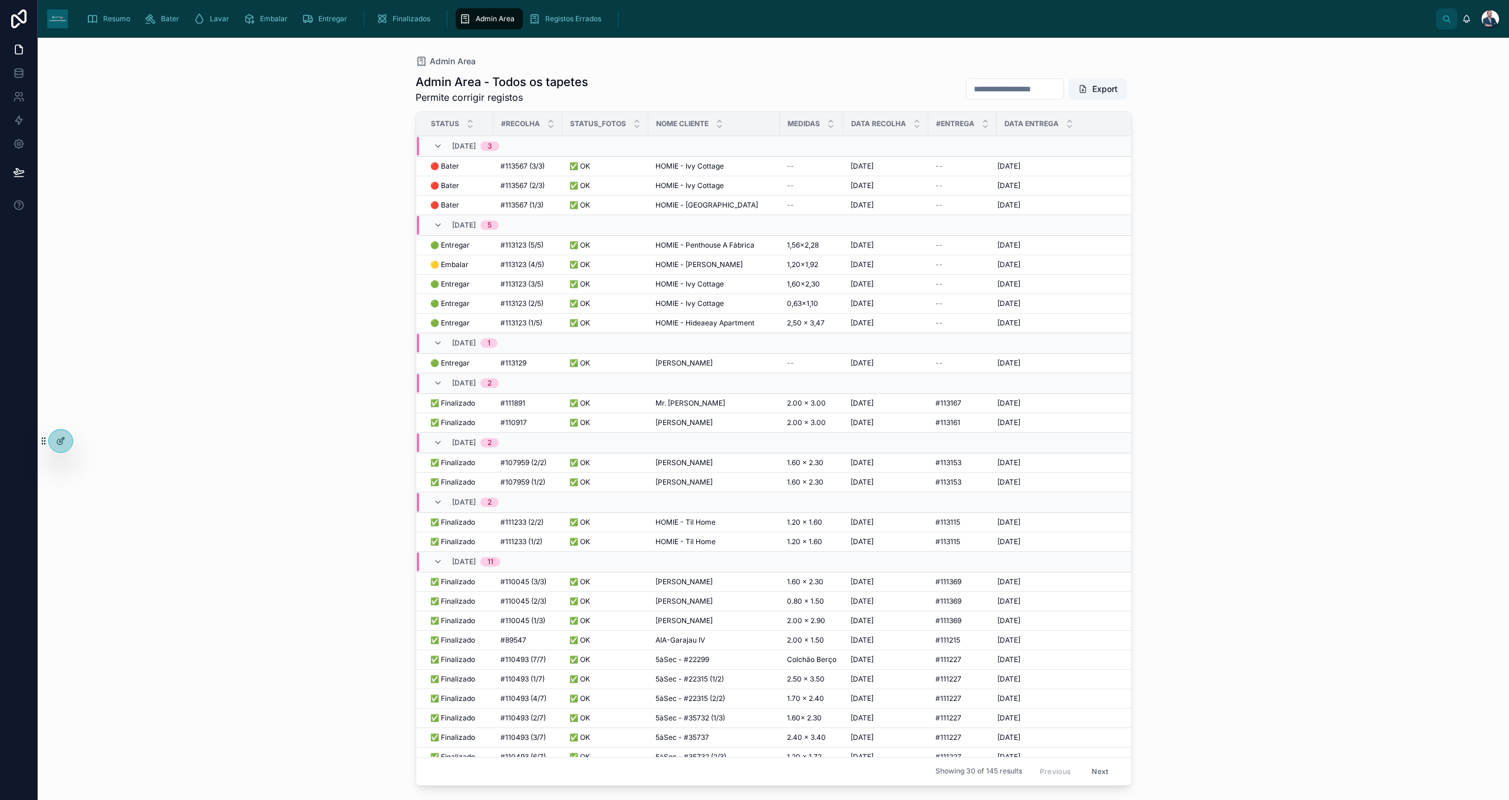
click at [109, 4] on div "Resumo [PERSON_NAME] Embalar Entregar Finalizados Admin Area Registos Errados […" at bounding box center [773, 19] width 1471 height 38
click at [447, 263] on span "🟡 Embalar" at bounding box center [449, 264] width 38 height 9
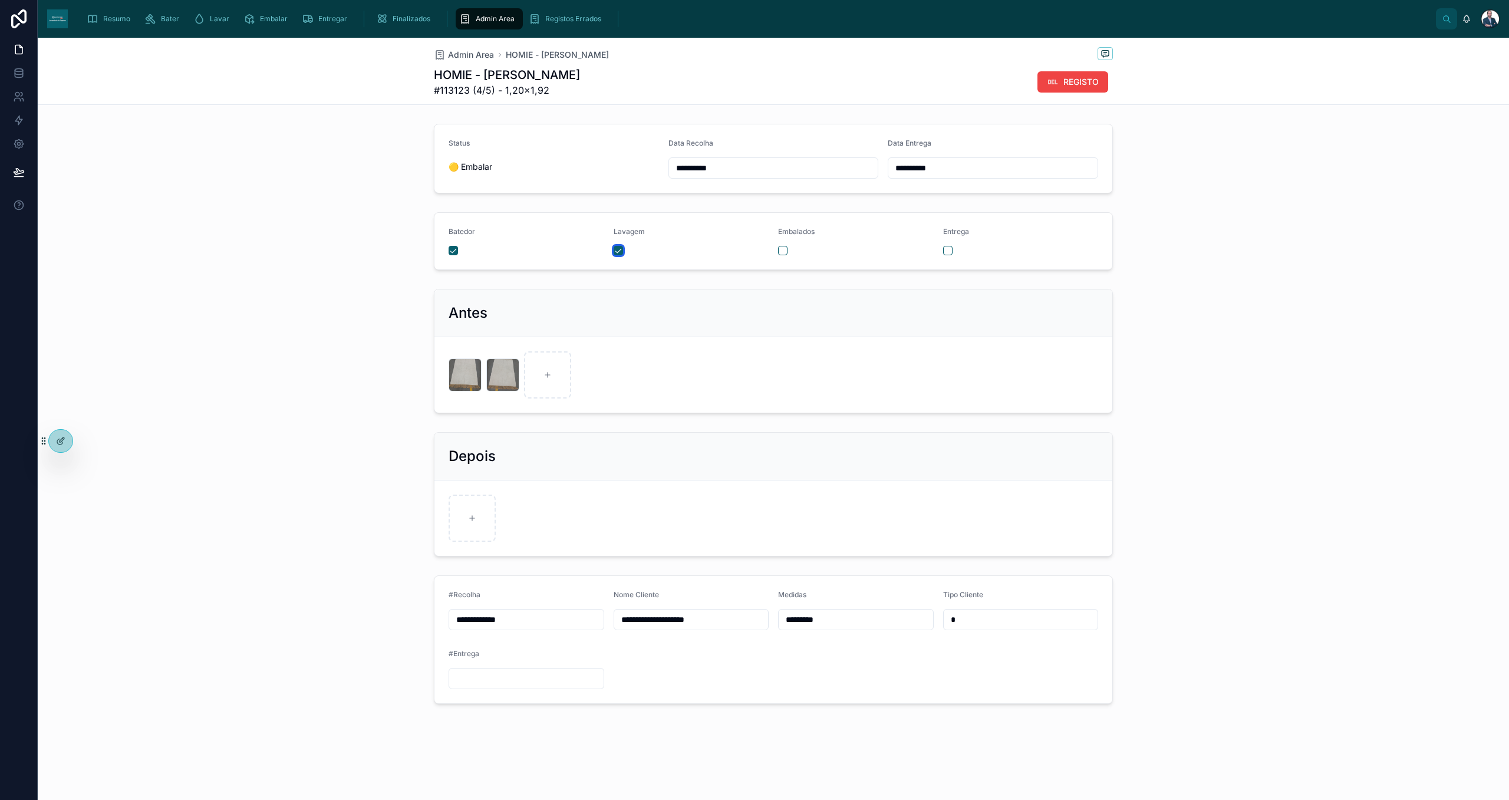
click at [618, 252] on button "button" at bounding box center [618, 250] width 9 height 9
click at [472, 15] on div "Admin Area" at bounding box center [489, 18] width 60 height 19
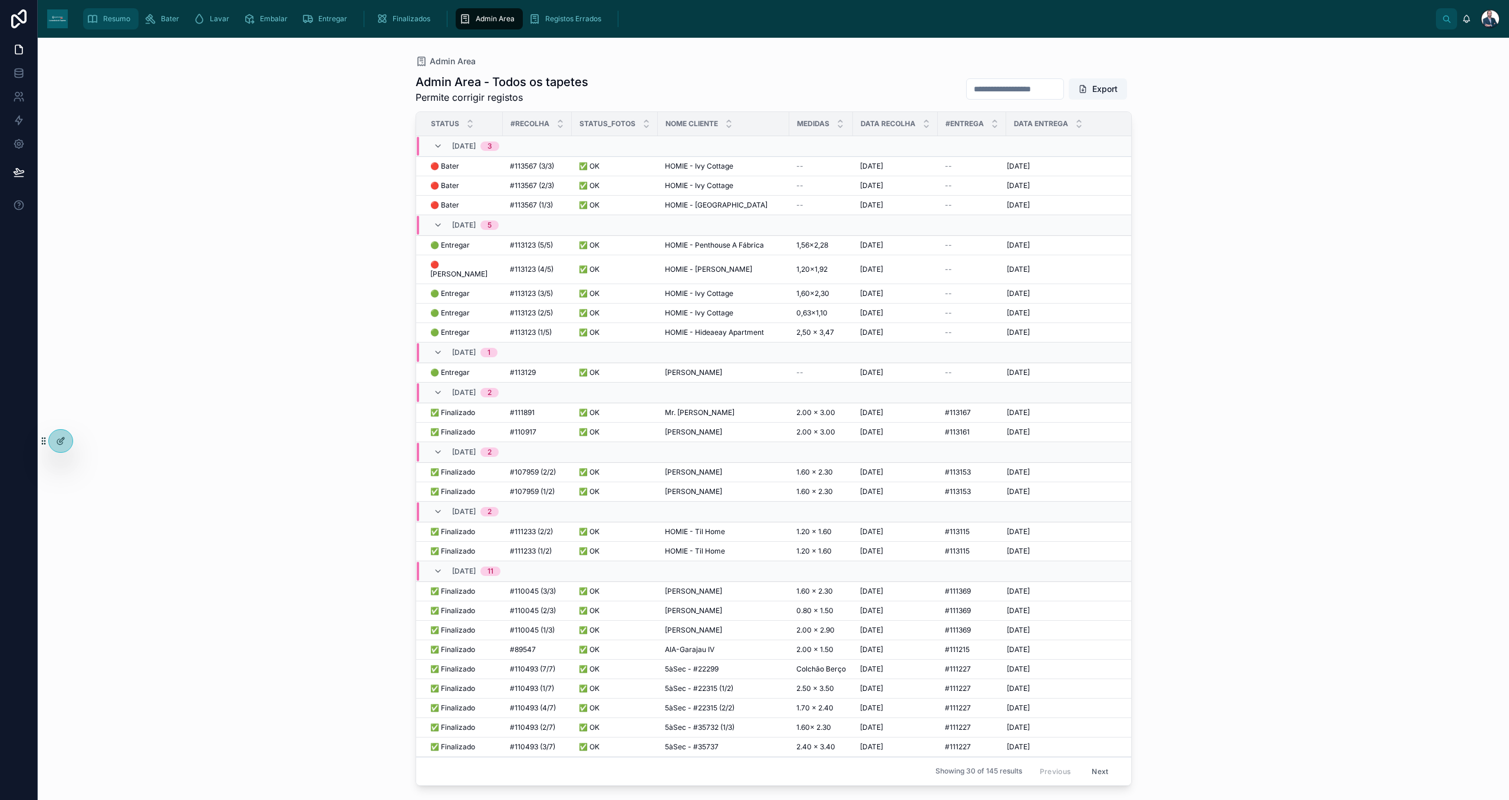
click at [102, 18] on div "Resumo" at bounding box center [111, 18] width 48 height 19
